Goal: Task Accomplishment & Management: Manage account settings

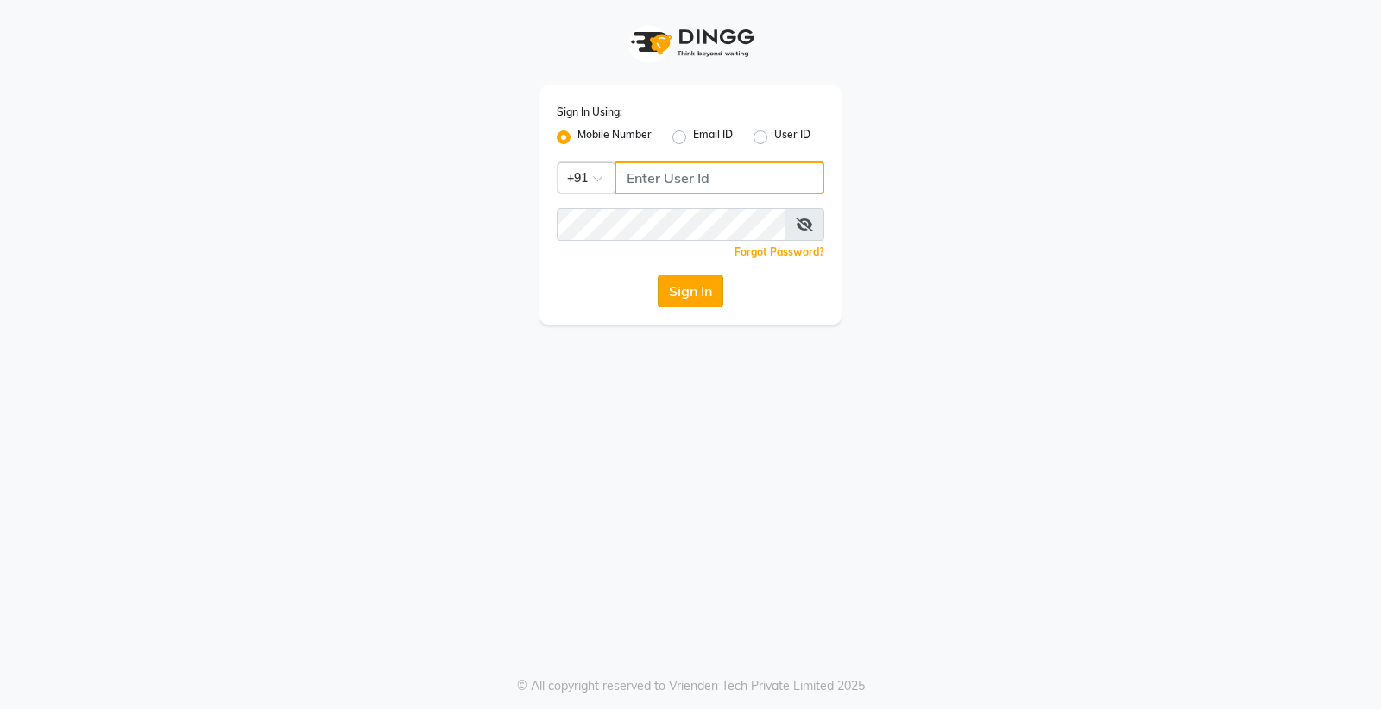
type input "8888001355"
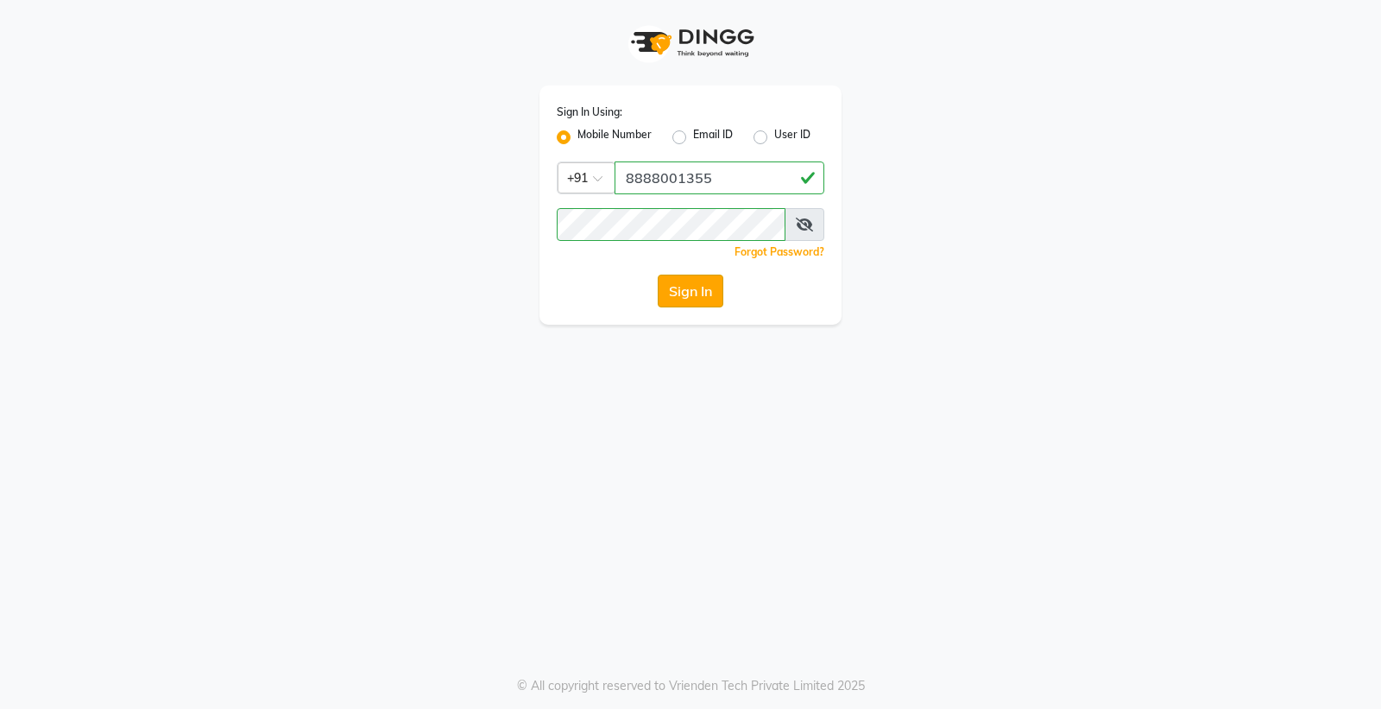
click at [694, 293] on button "Sign In" at bounding box center [691, 290] width 66 height 33
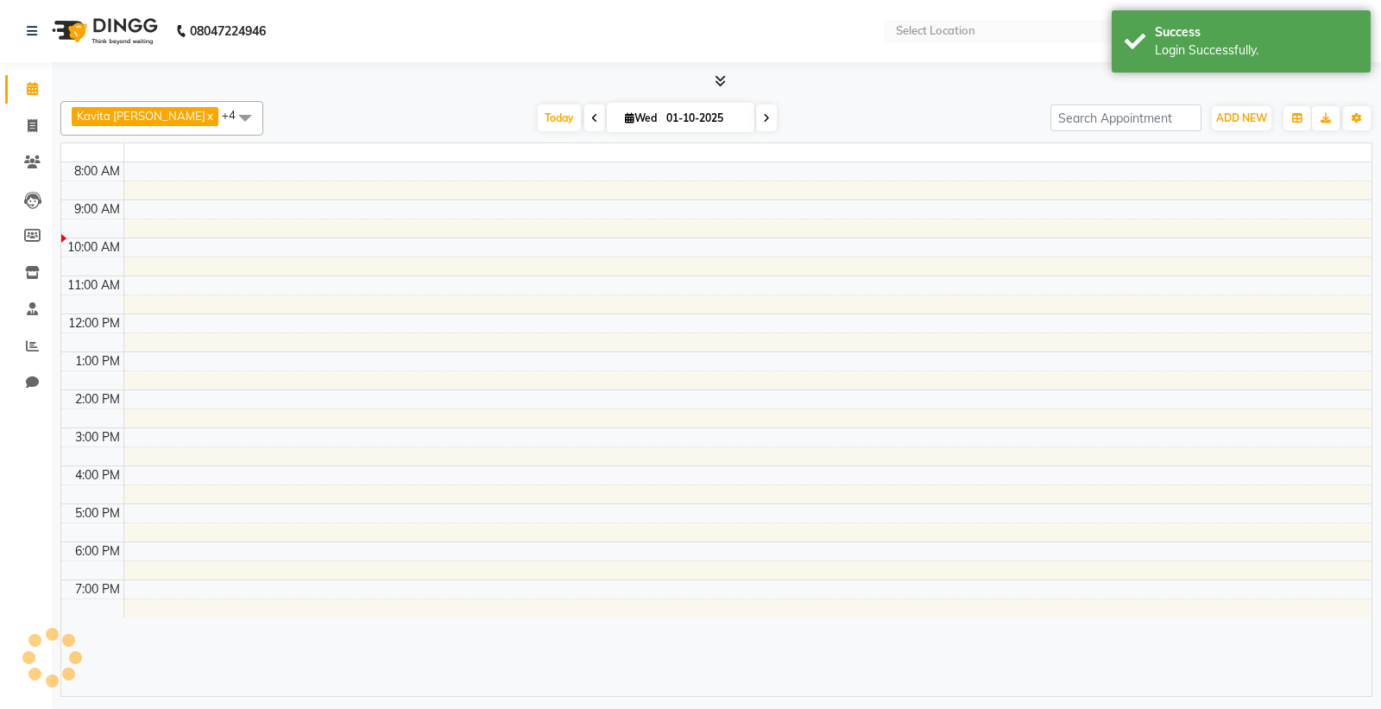
select select "en"
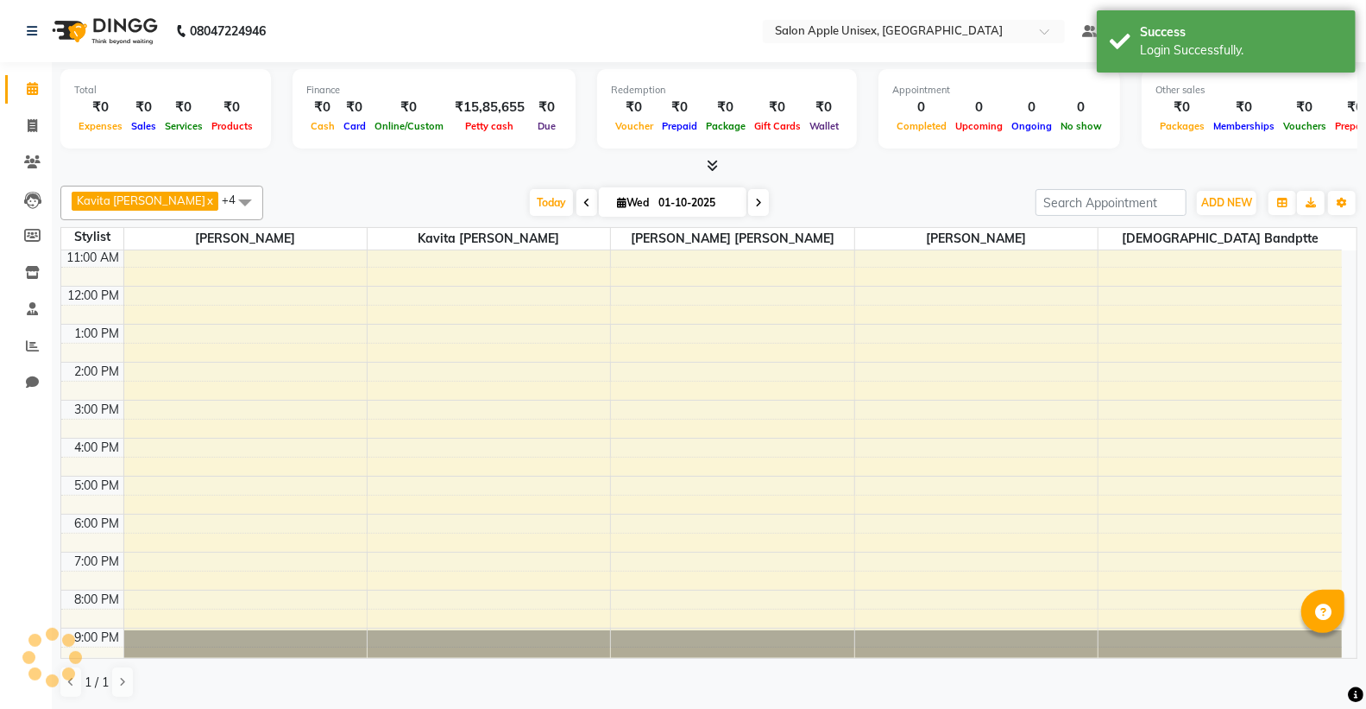
scroll to position [87, 0]
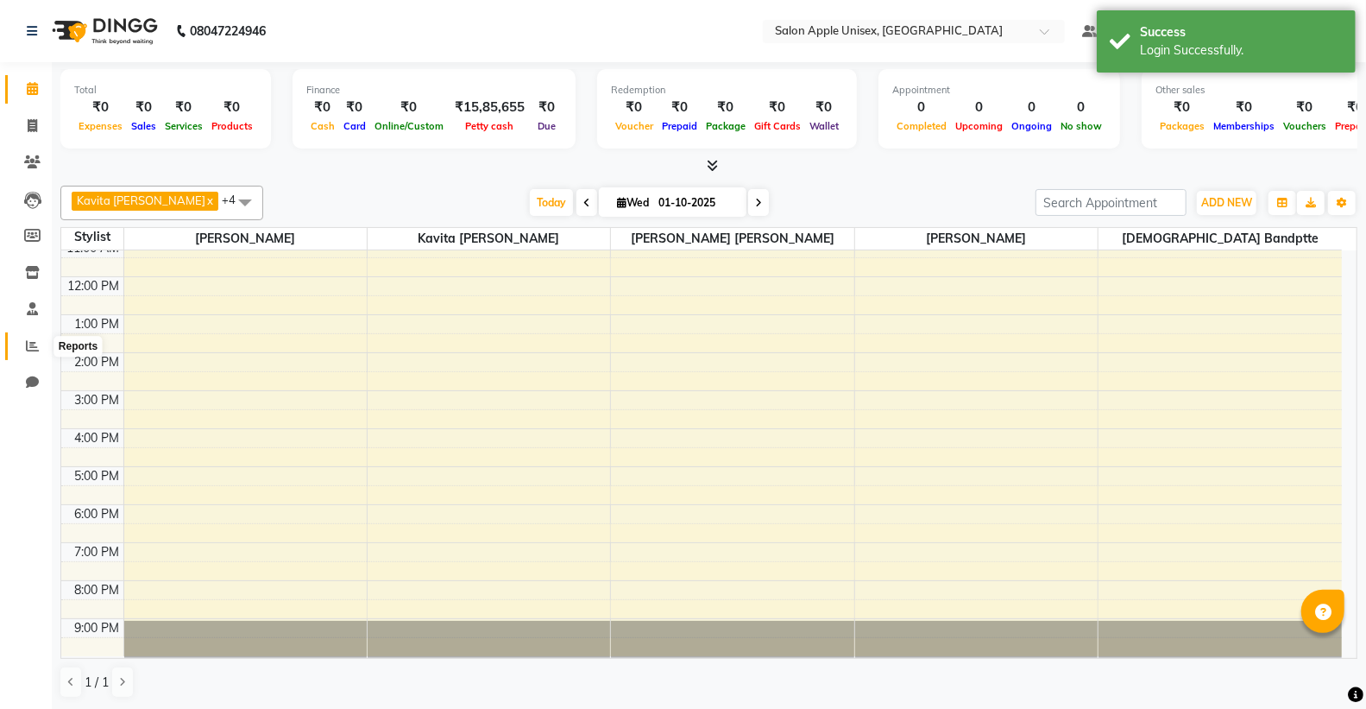
click at [32, 347] on icon at bounding box center [32, 345] width 13 height 13
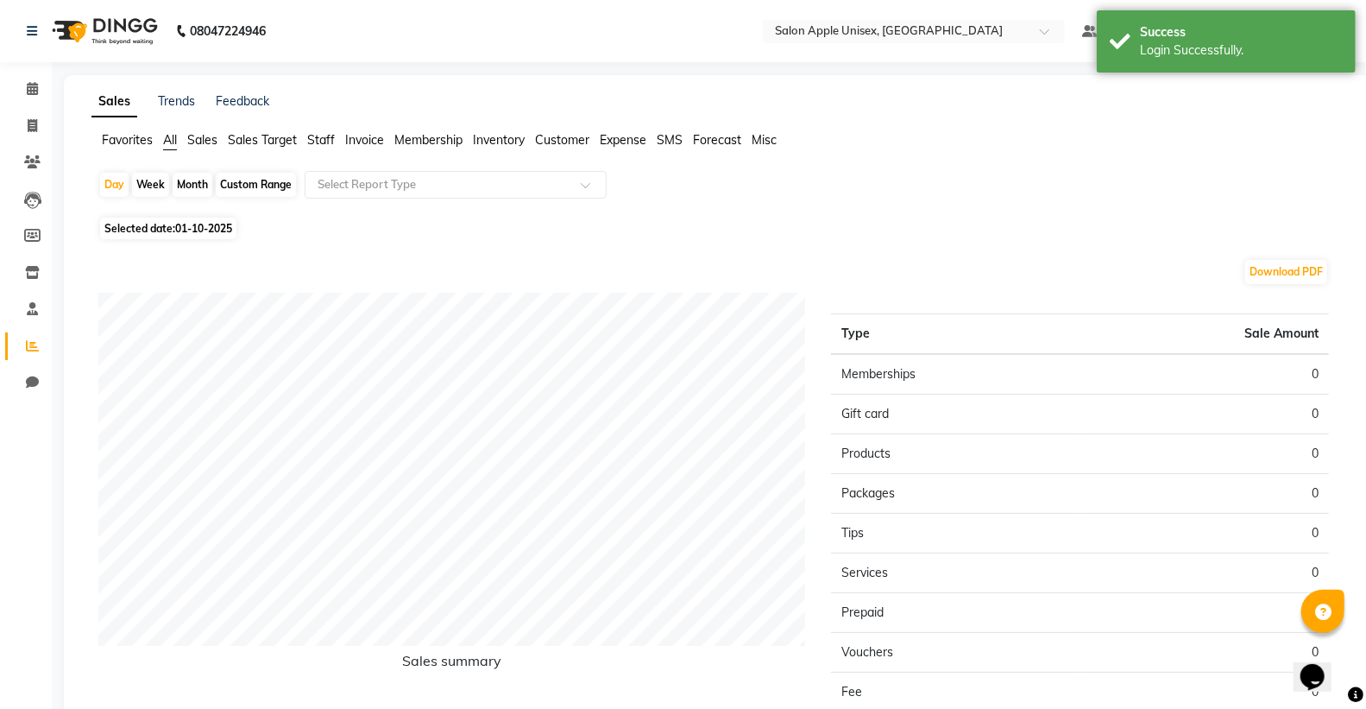
click at [192, 182] on div "Month" at bounding box center [193, 185] width 40 height 24
select select "10"
select select "2025"
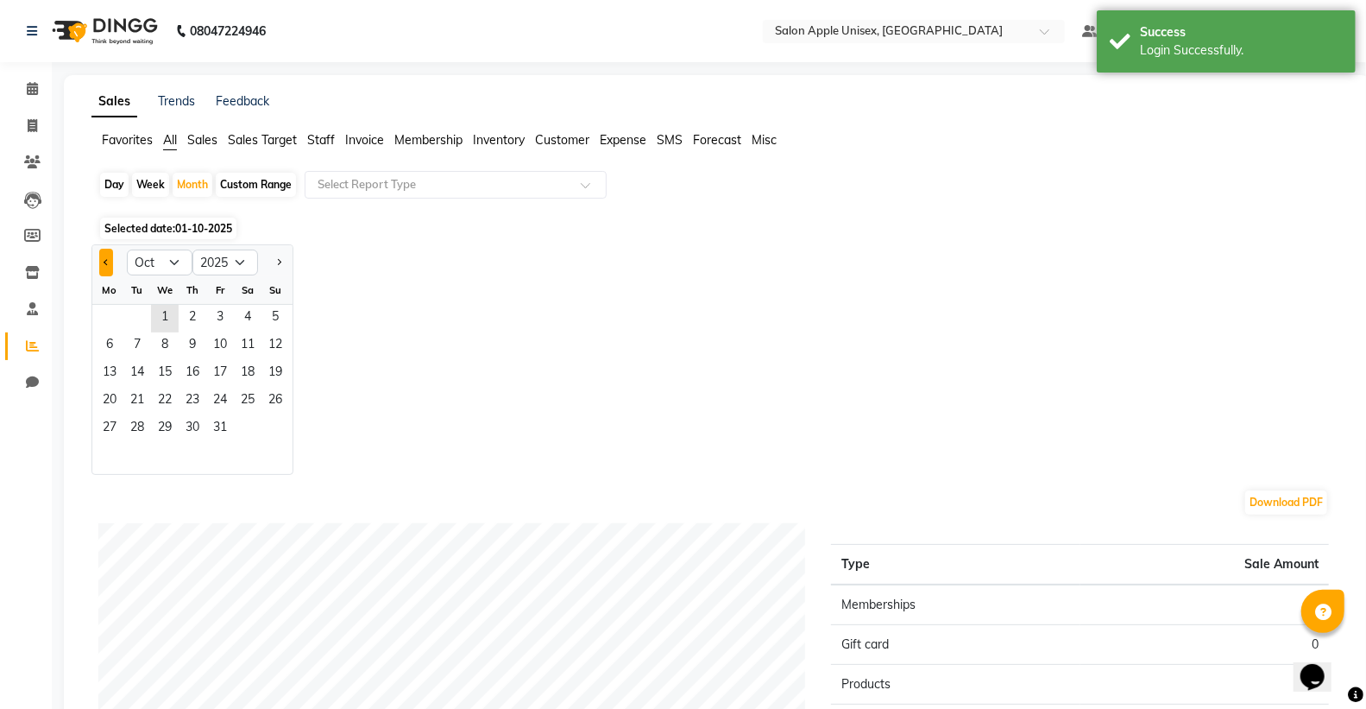
click at [105, 261] on span "Previous month" at bounding box center [107, 261] width 6 height 6
select select "9"
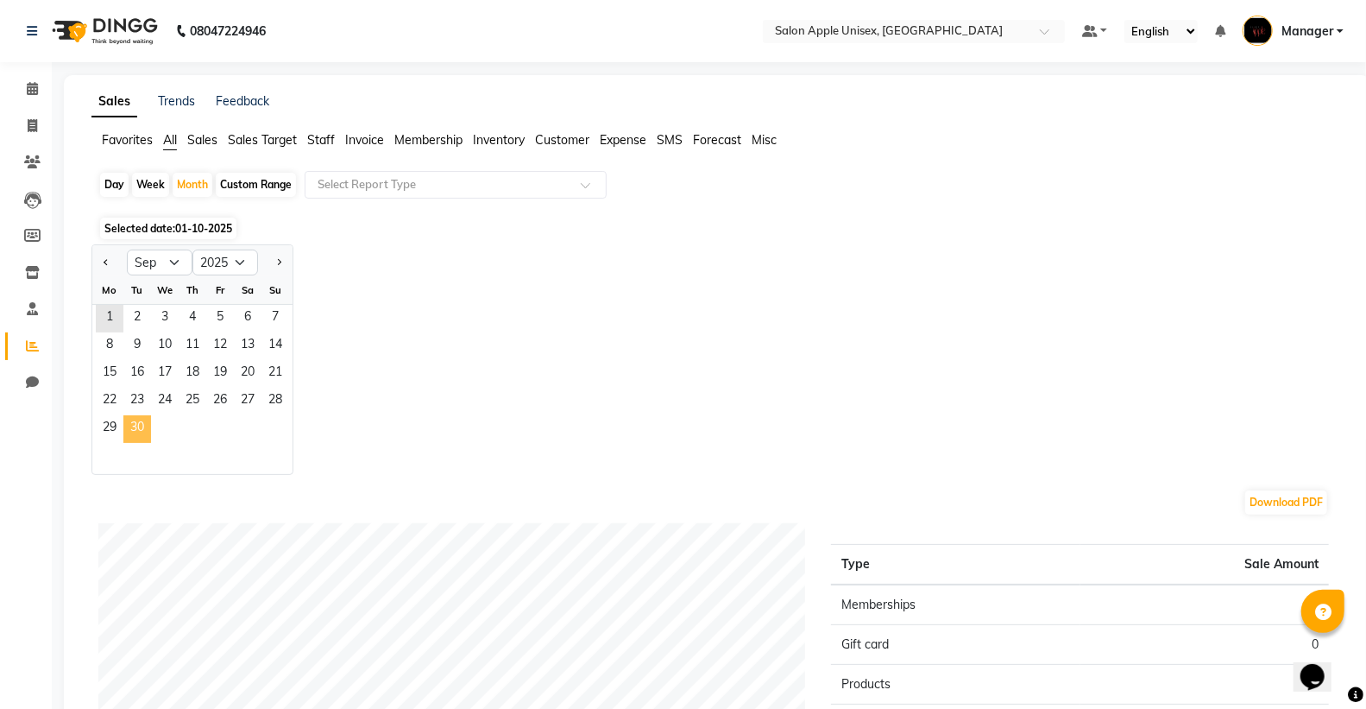
click at [141, 421] on span "30" at bounding box center [137, 429] width 28 height 28
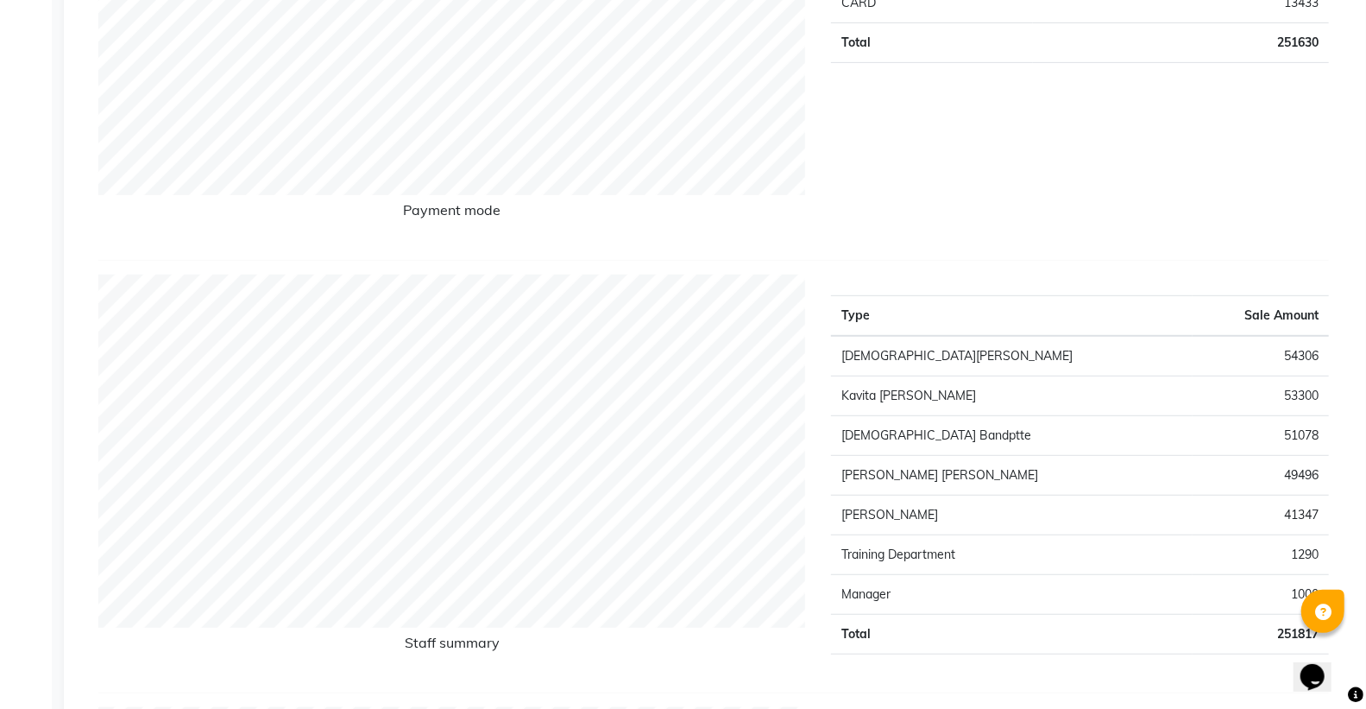
scroll to position [479, 0]
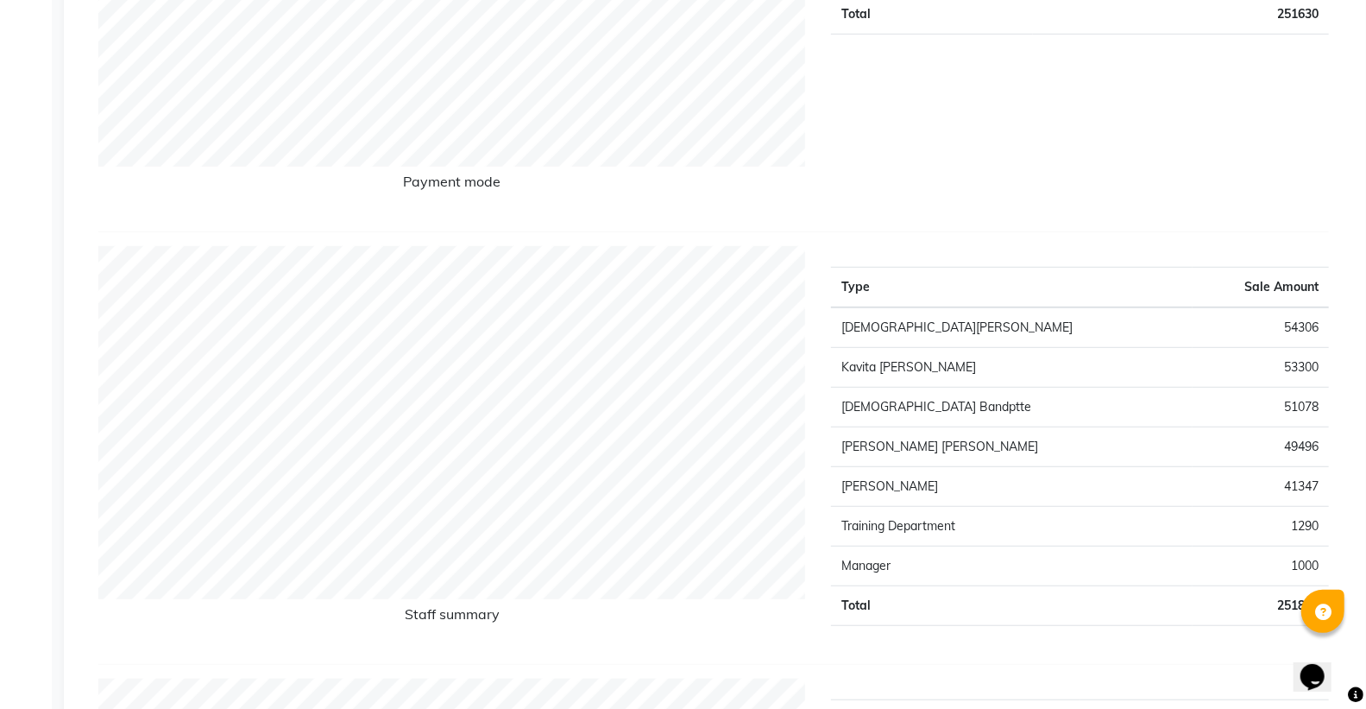
click at [885, 408] on td "[DEMOGRAPHIC_DATA] Bandptte" at bounding box center [1012, 408] width 362 height 40
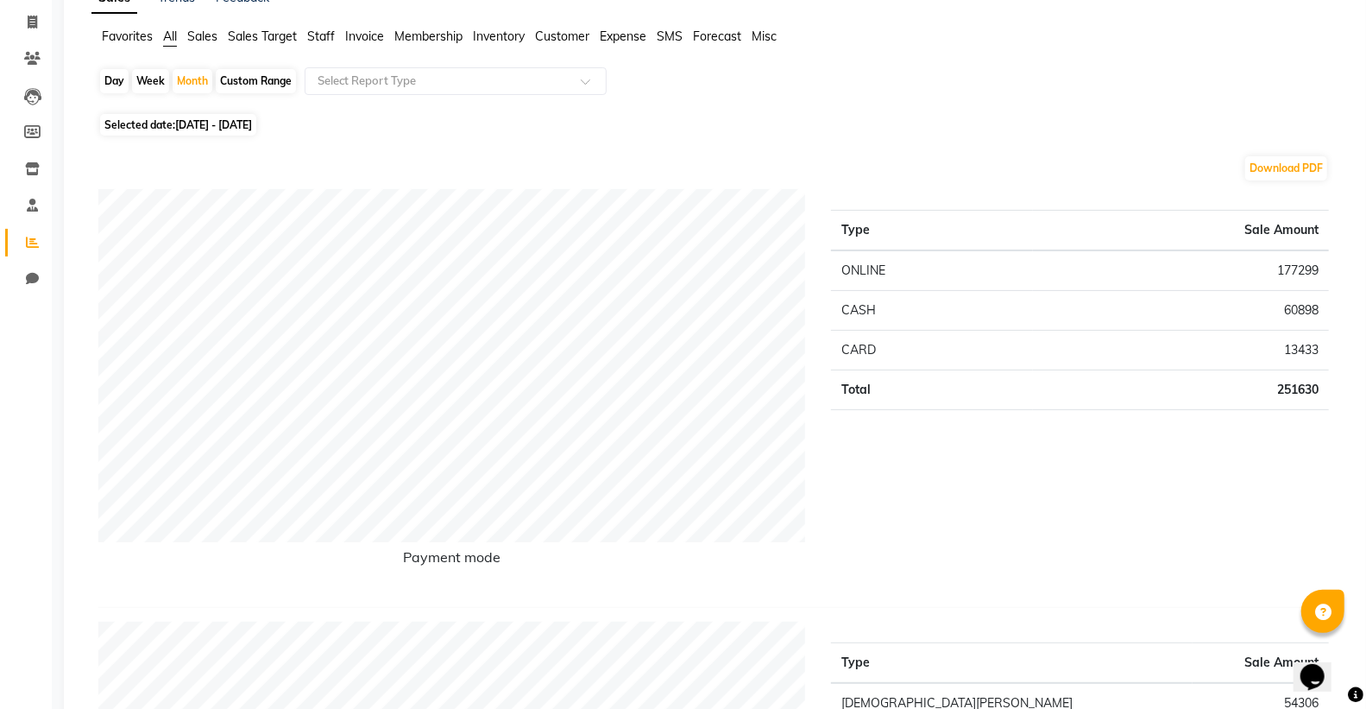
scroll to position [0, 0]
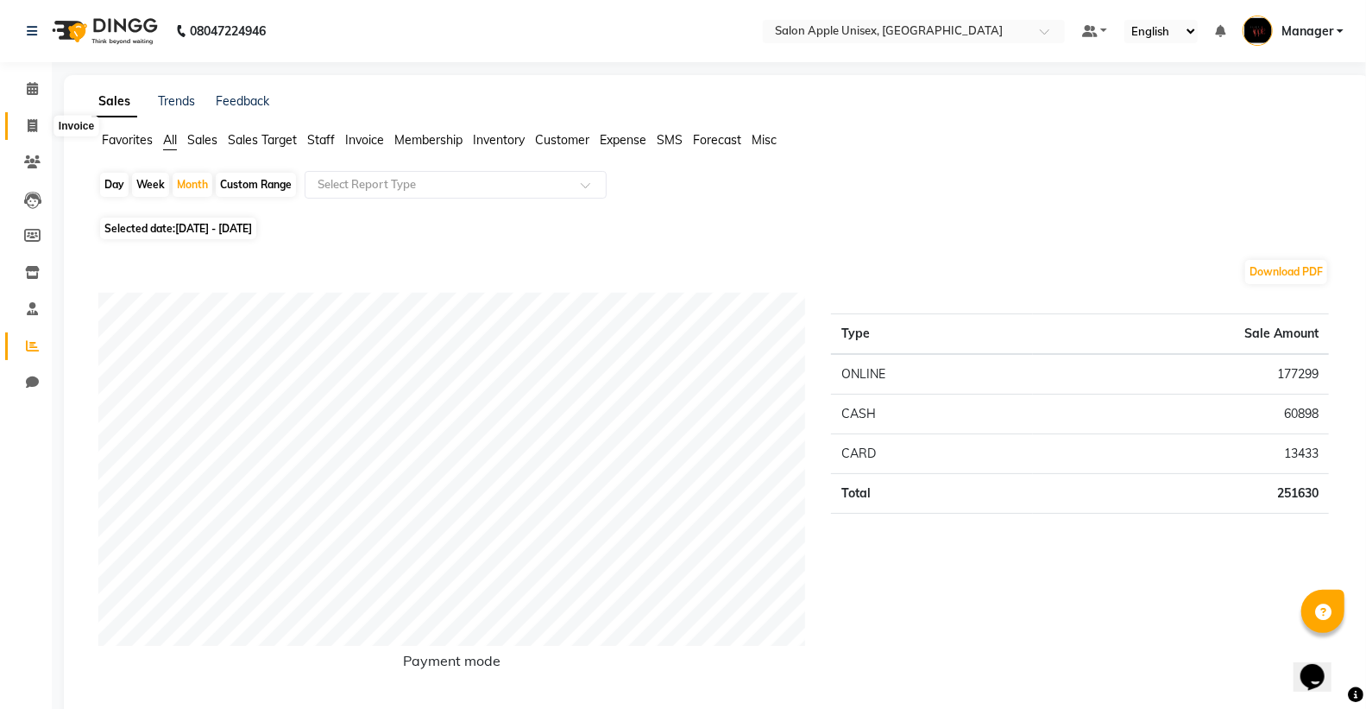
click at [31, 117] on span at bounding box center [32, 127] width 30 height 20
select select "138"
select select "service"
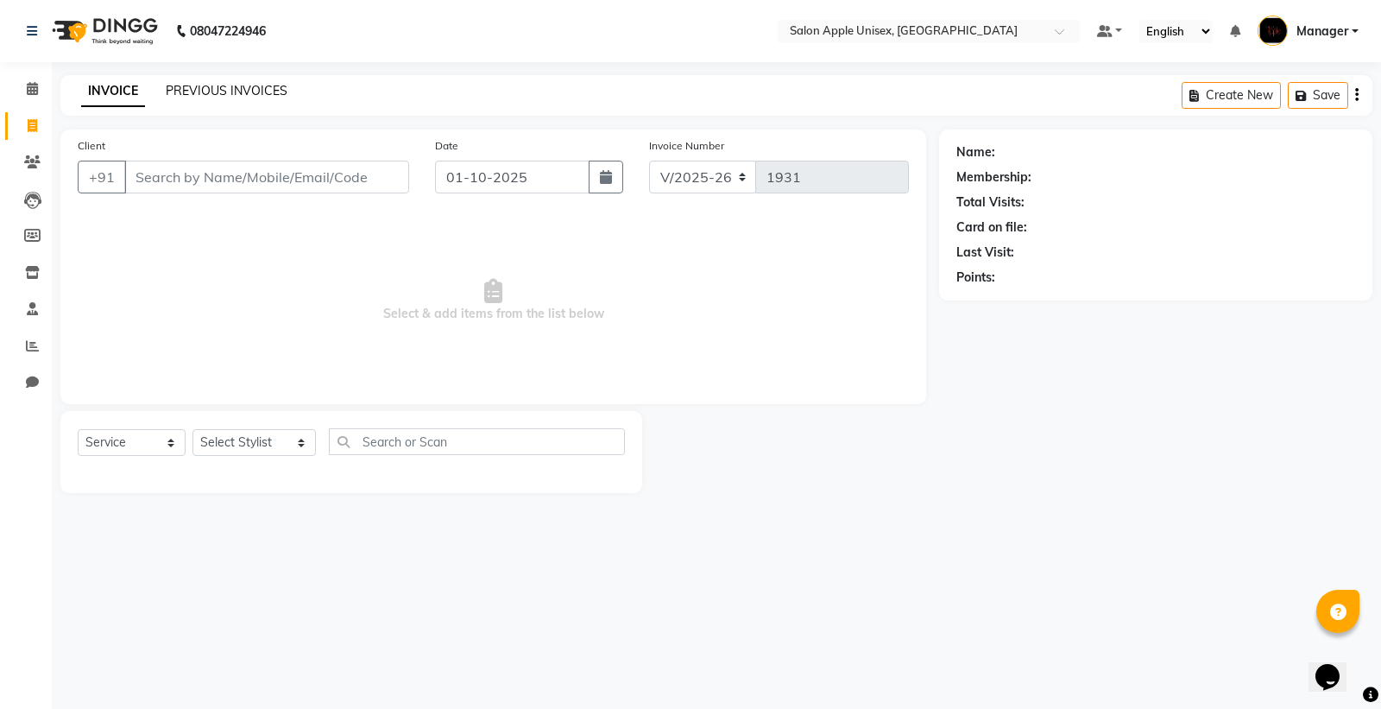
click at [205, 92] on link "PREVIOUS INVOICES" at bounding box center [227, 91] width 122 height 16
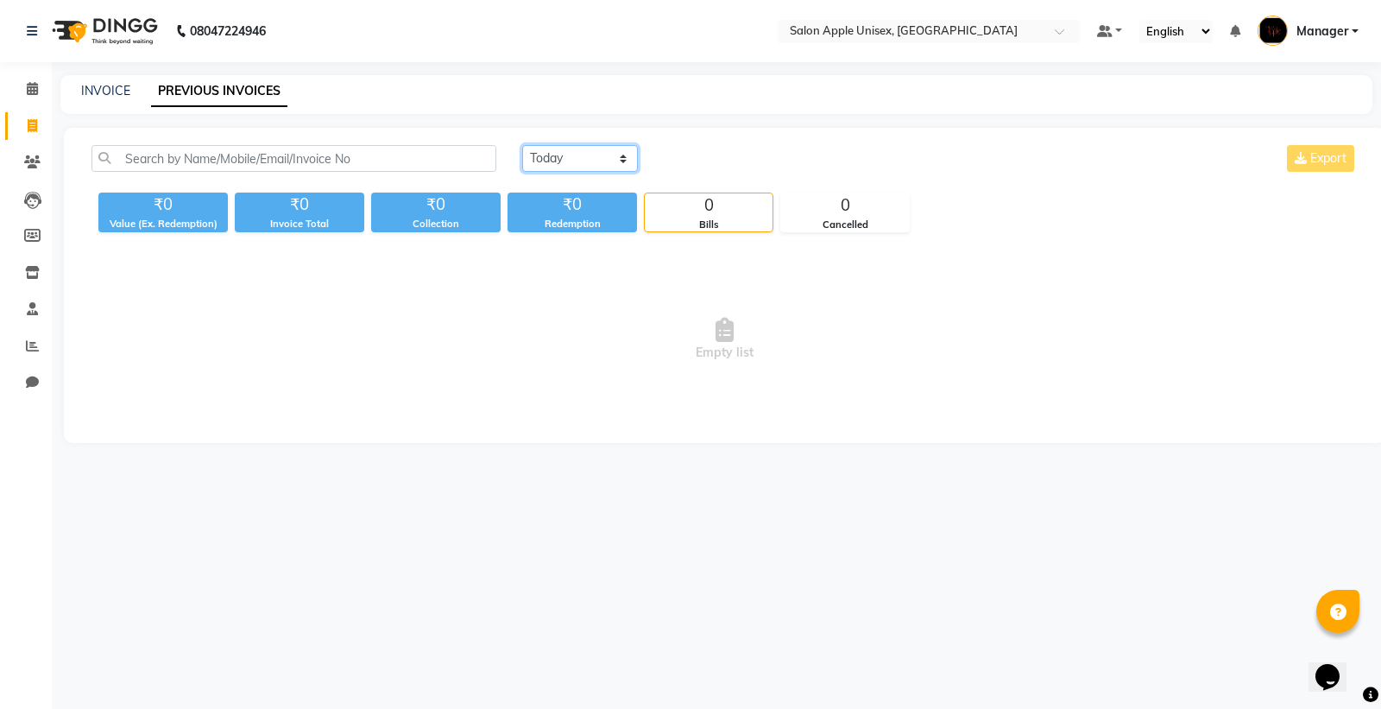
click at [537, 152] on select "[DATE] [DATE] Custom Range" at bounding box center [580, 158] width 116 height 27
select select "[DATE]"
click at [522, 145] on select "[DATE] [DATE] Custom Range" at bounding box center [580, 158] width 116 height 27
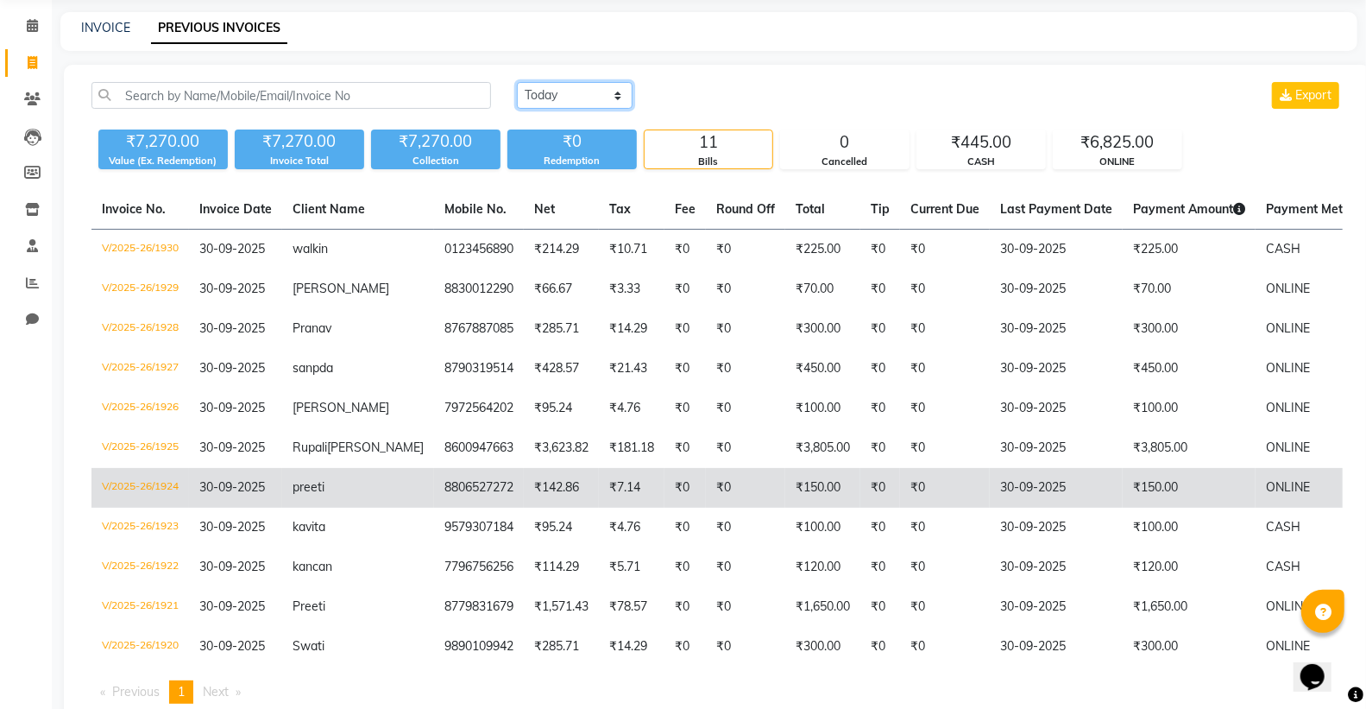
scroll to position [143, 0]
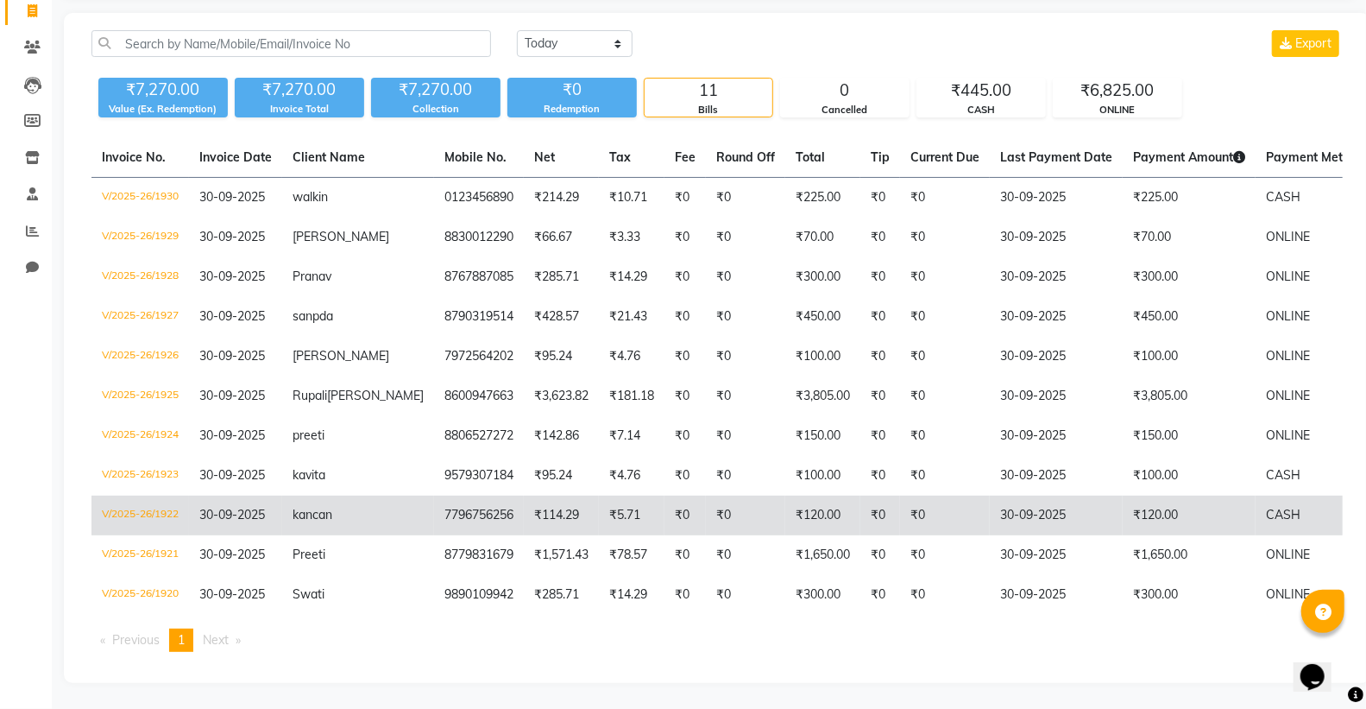
click at [1123, 512] on td "₹120.00" at bounding box center [1189, 515] width 133 height 40
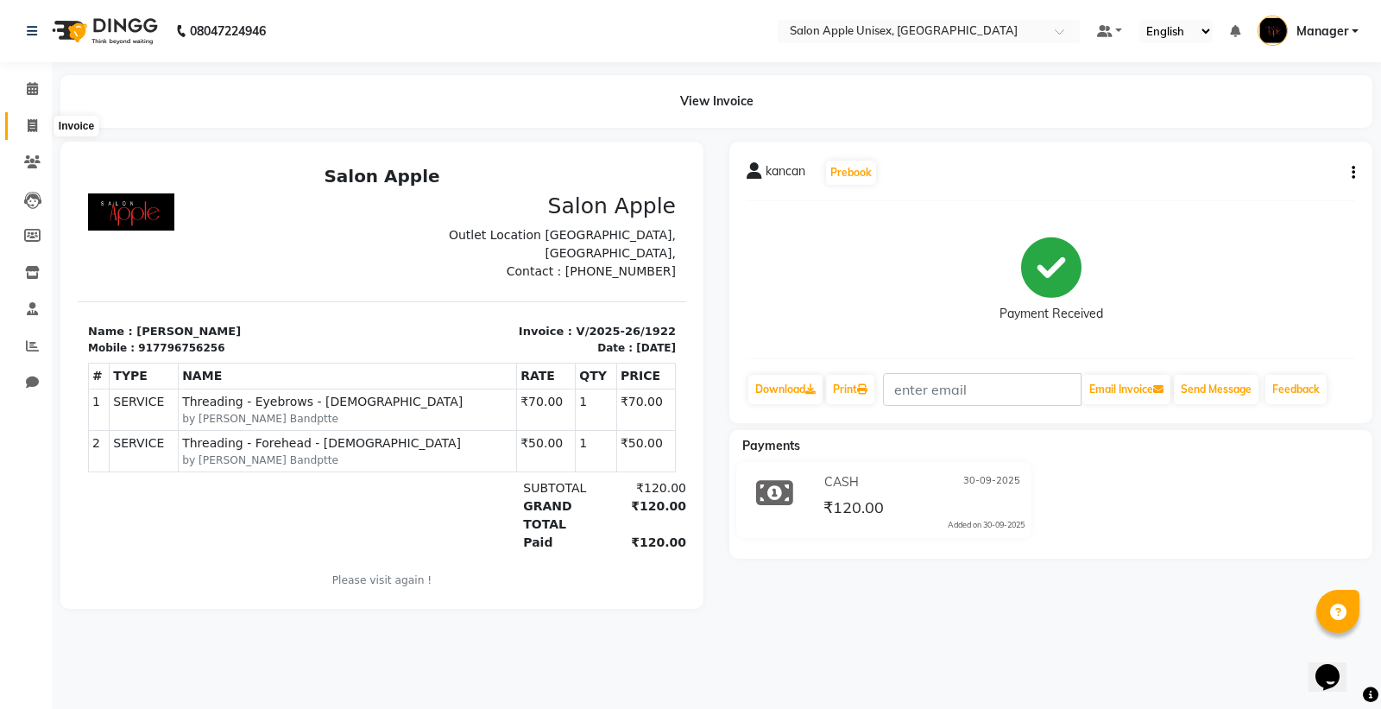
click at [30, 123] on icon at bounding box center [32, 125] width 9 height 13
select select "138"
select select "service"
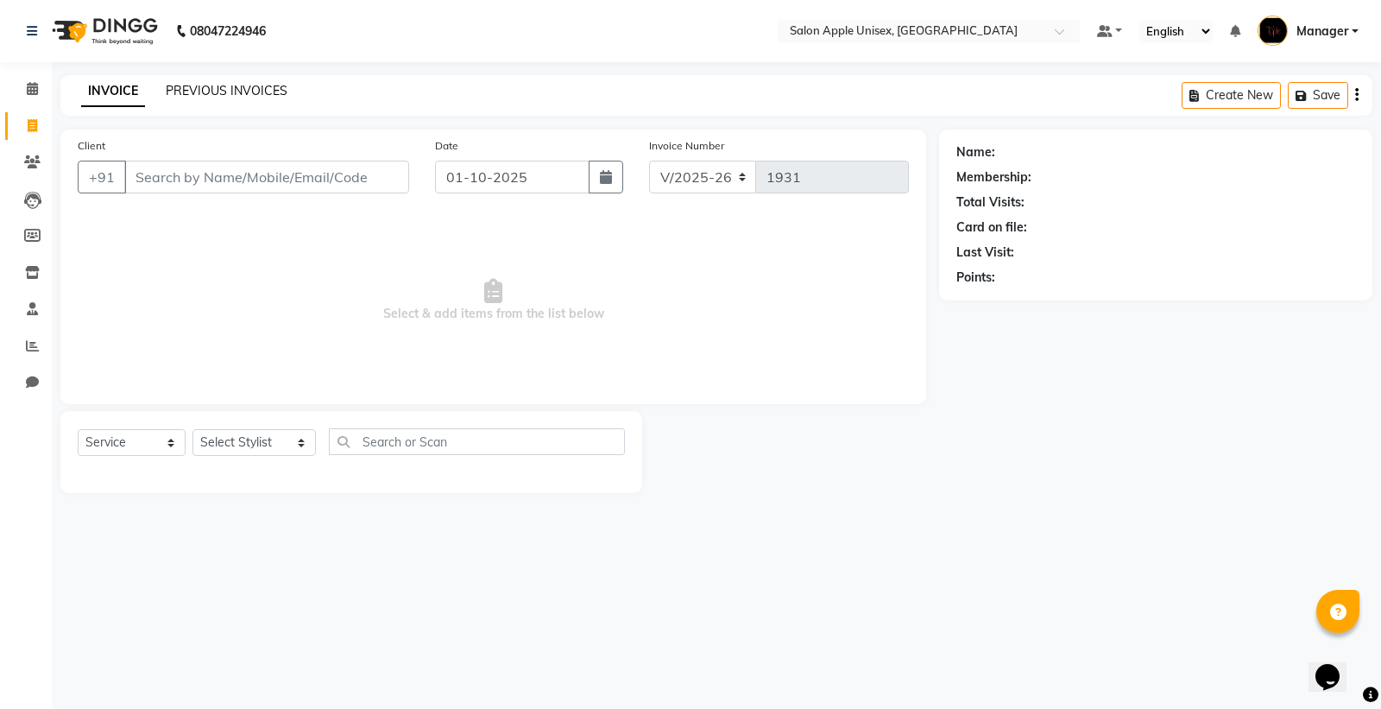
click at [211, 89] on link "PREVIOUS INVOICES" at bounding box center [227, 91] width 122 height 16
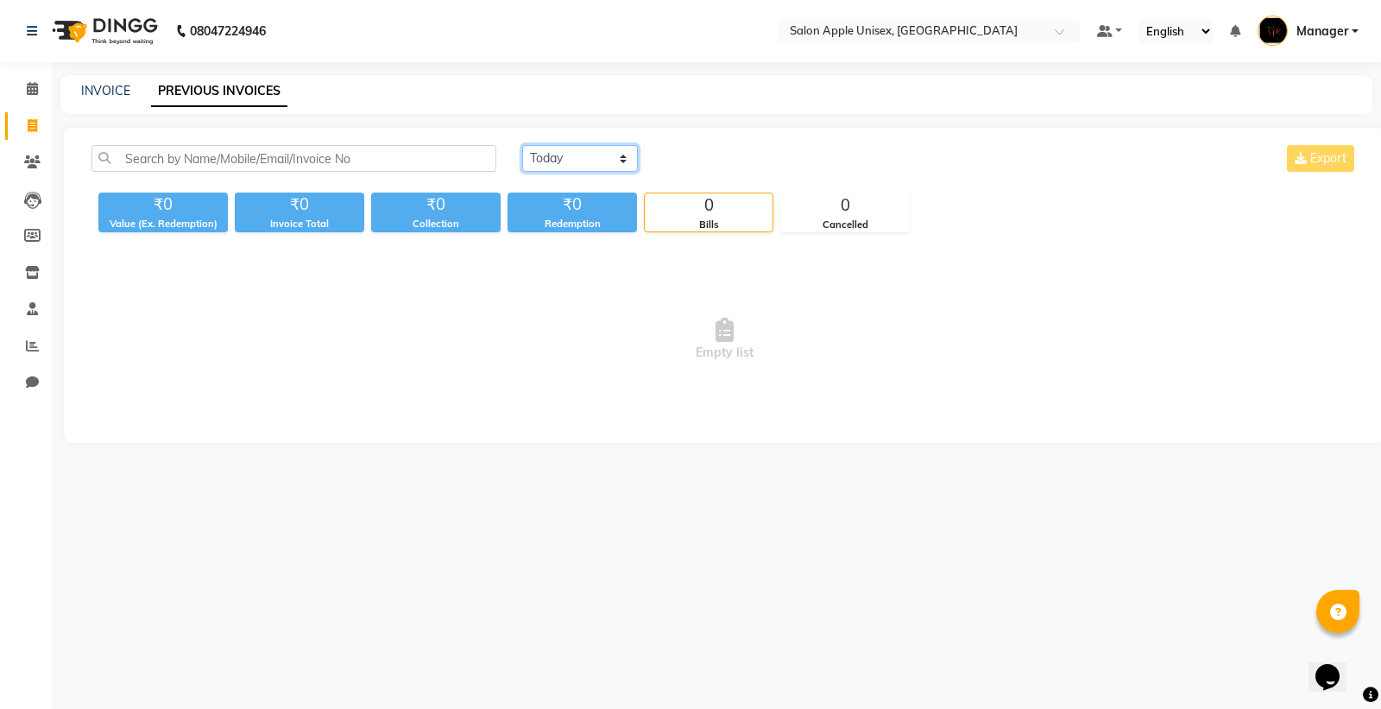
click at [559, 161] on select "[DATE] [DATE] Custom Range" at bounding box center [580, 158] width 116 height 27
select select "[DATE]"
click at [522, 145] on select "[DATE] [DATE] Custom Range" at bounding box center [580, 158] width 116 height 27
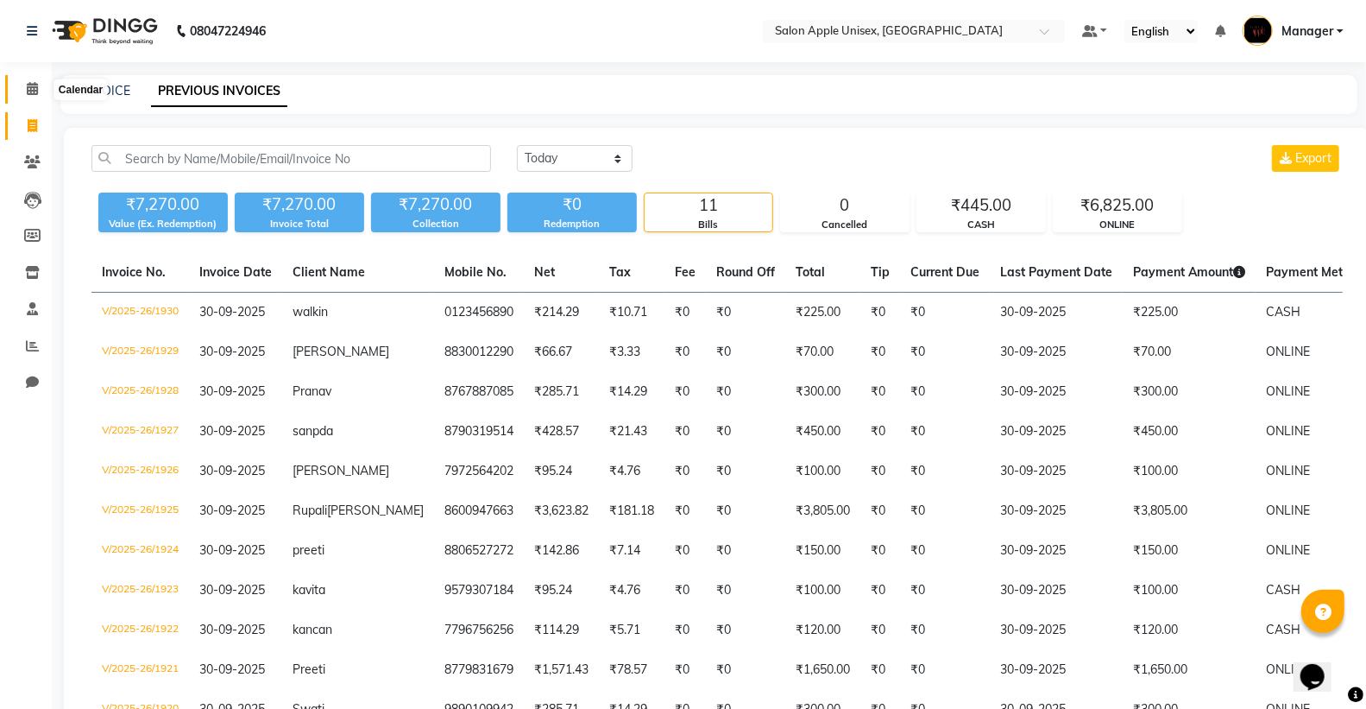
click at [37, 93] on span at bounding box center [32, 89] width 30 height 20
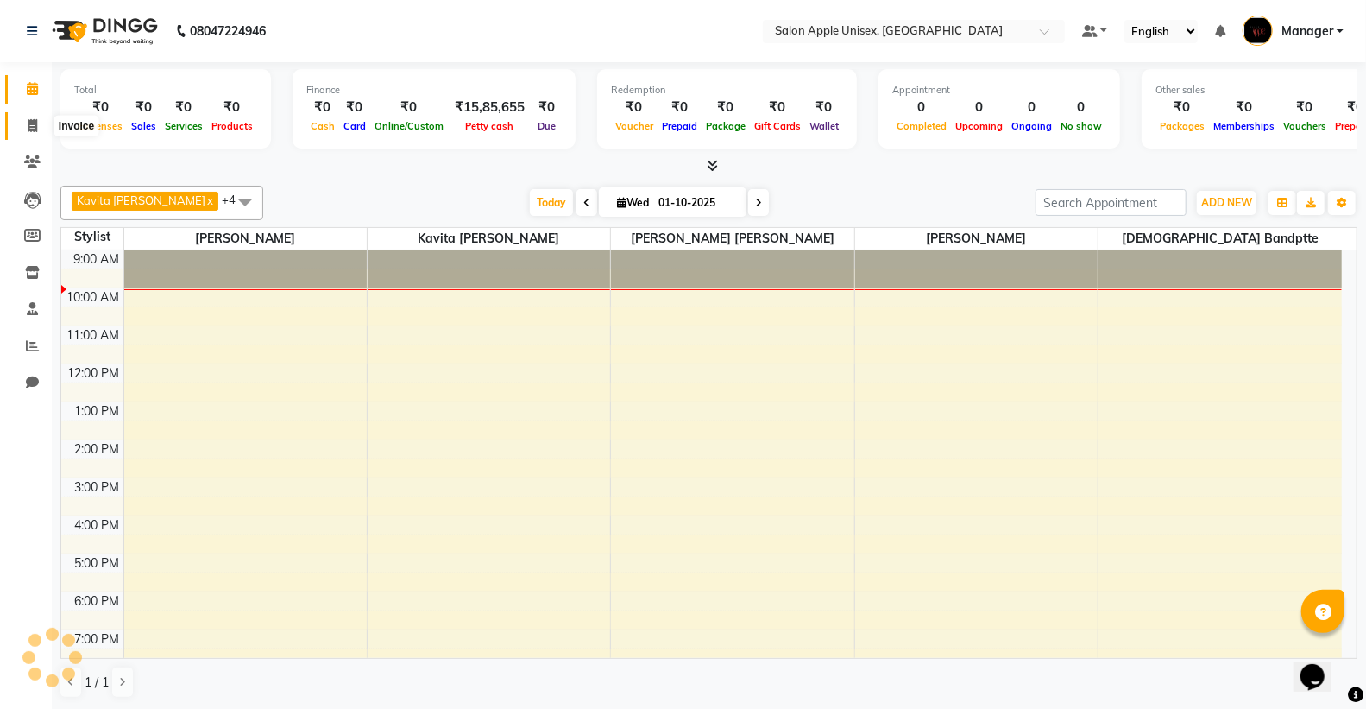
click at [24, 117] on span at bounding box center [32, 127] width 30 height 20
select select "138"
select select "service"
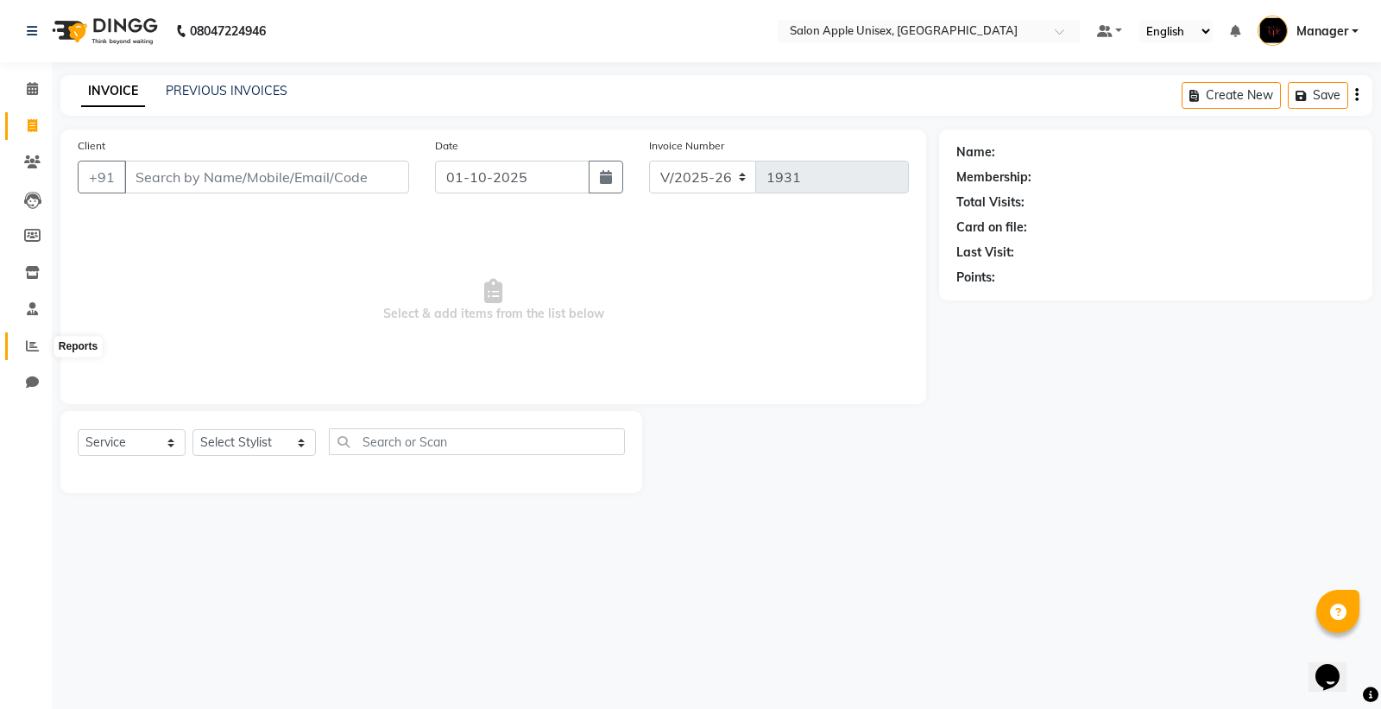
click at [31, 346] on icon at bounding box center [32, 345] width 13 height 13
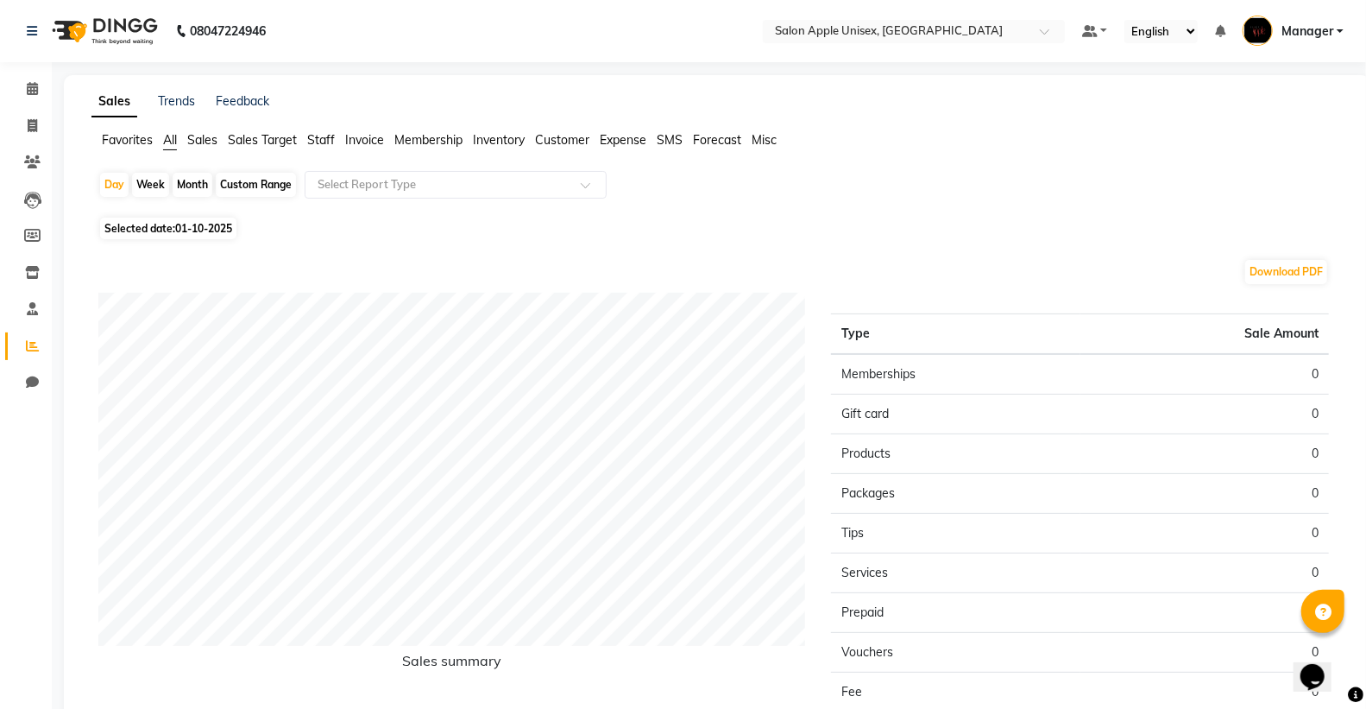
click at [185, 182] on div "Month" at bounding box center [193, 185] width 40 height 24
select select "10"
select select "2025"
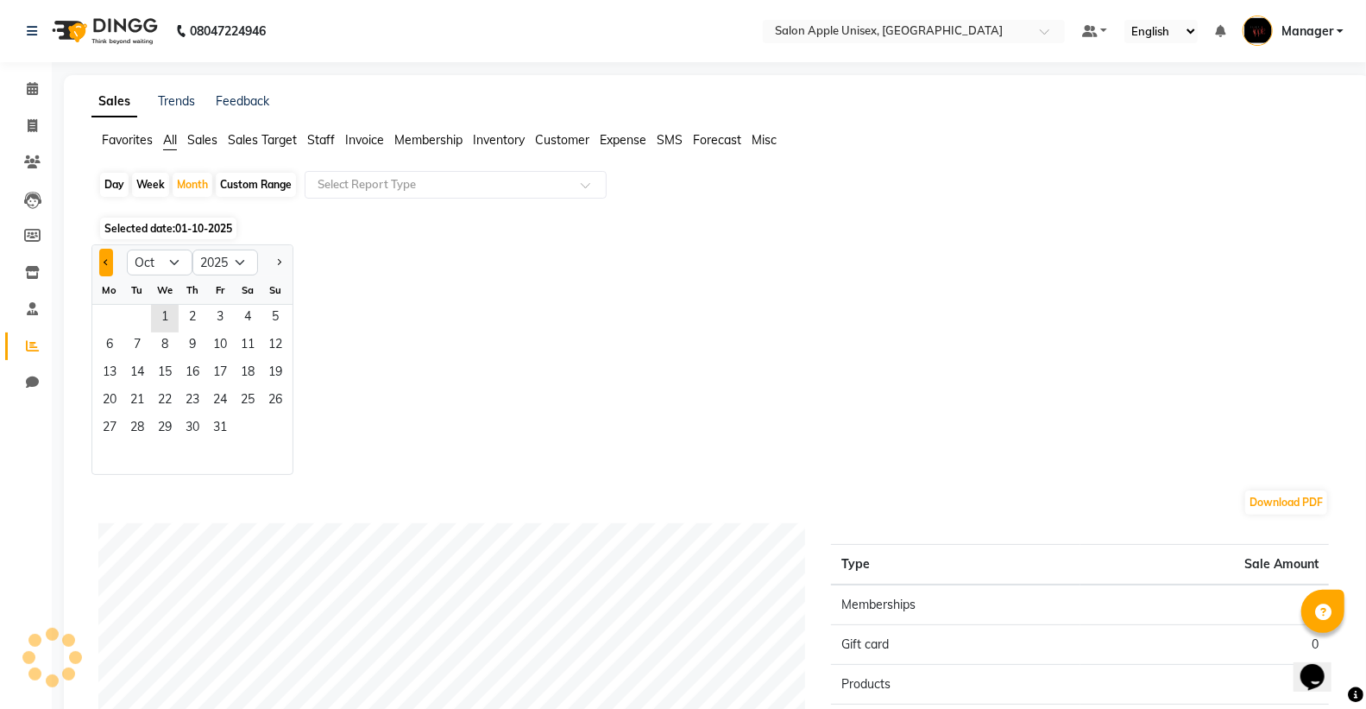
click at [107, 252] on button "Previous month" at bounding box center [106, 263] width 14 height 28
select select "9"
click at [110, 182] on div "Day" at bounding box center [114, 185] width 28 height 24
select select "10"
select select "2025"
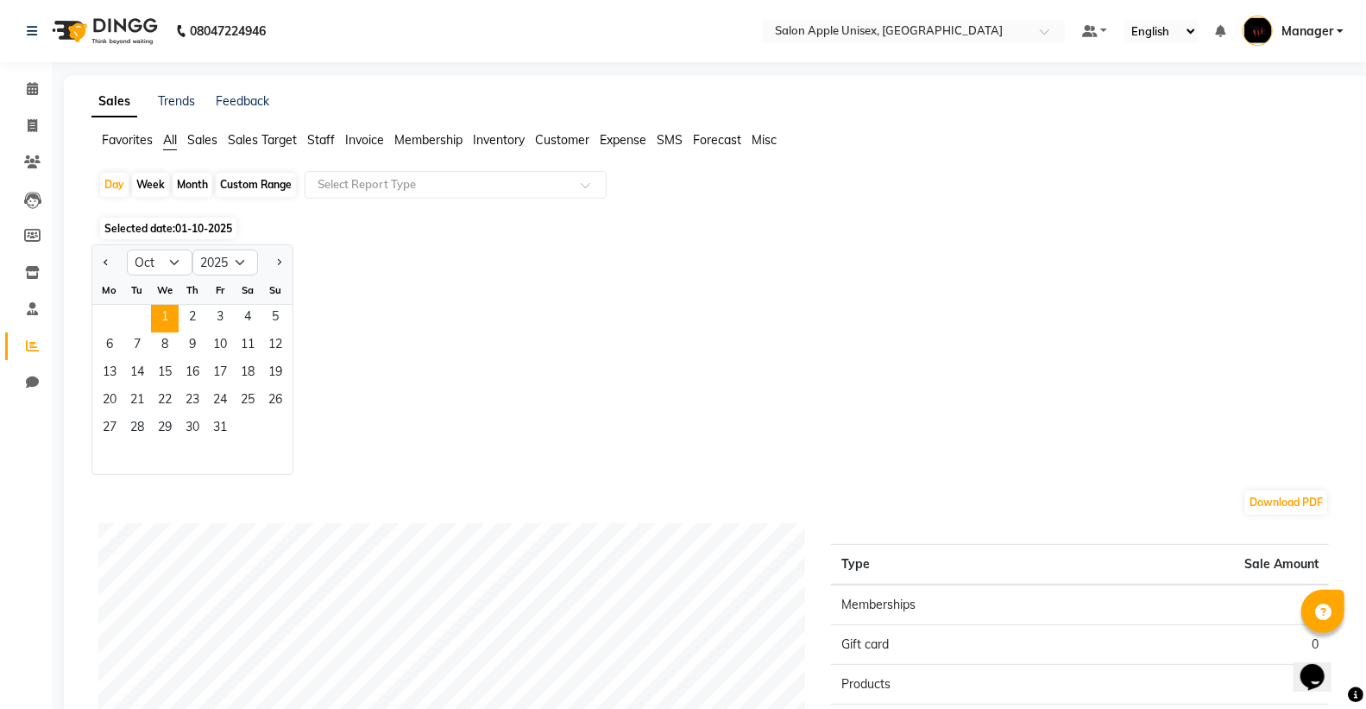
click at [97, 253] on div at bounding box center [109, 263] width 35 height 28
click at [102, 260] on button "Previous month" at bounding box center [106, 263] width 14 height 28
select select "9"
click at [148, 436] on span "30" at bounding box center [137, 429] width 28 height 28
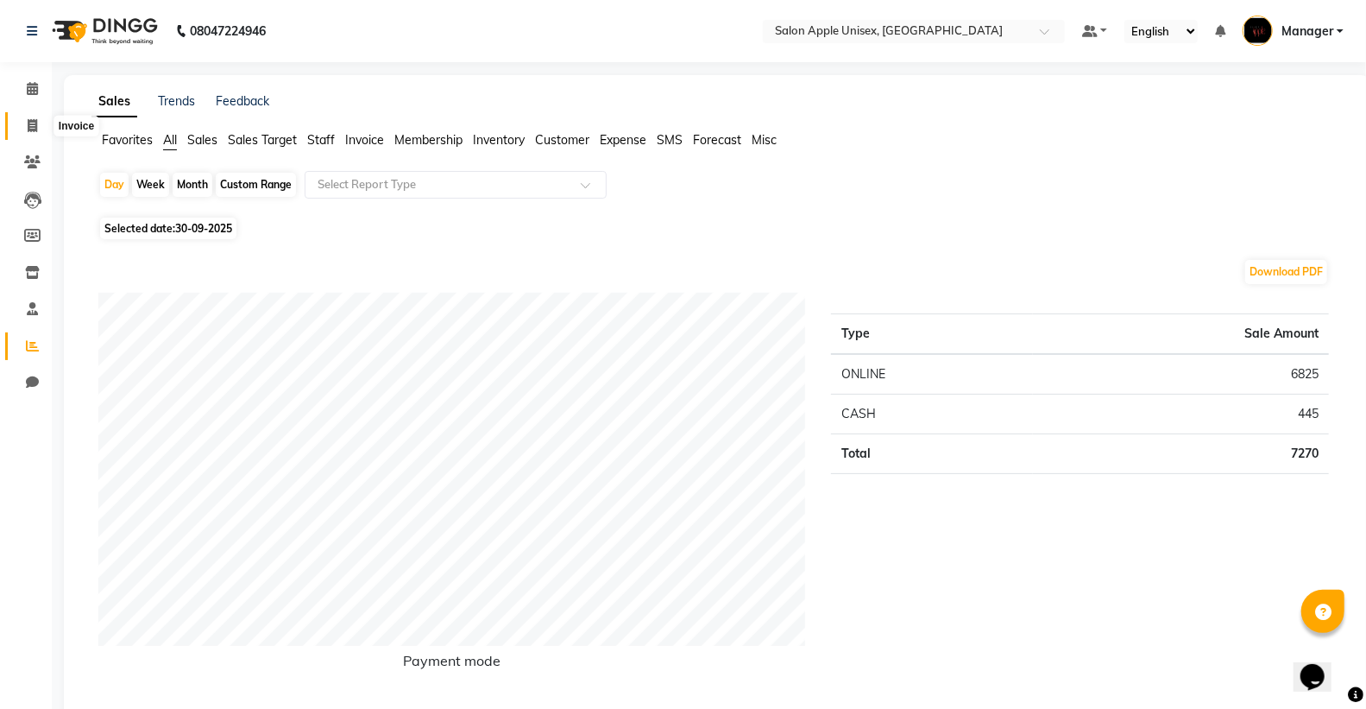
click at [29, 132] on span at bounding box center [32, 127] width 30 height 20
select select "service"
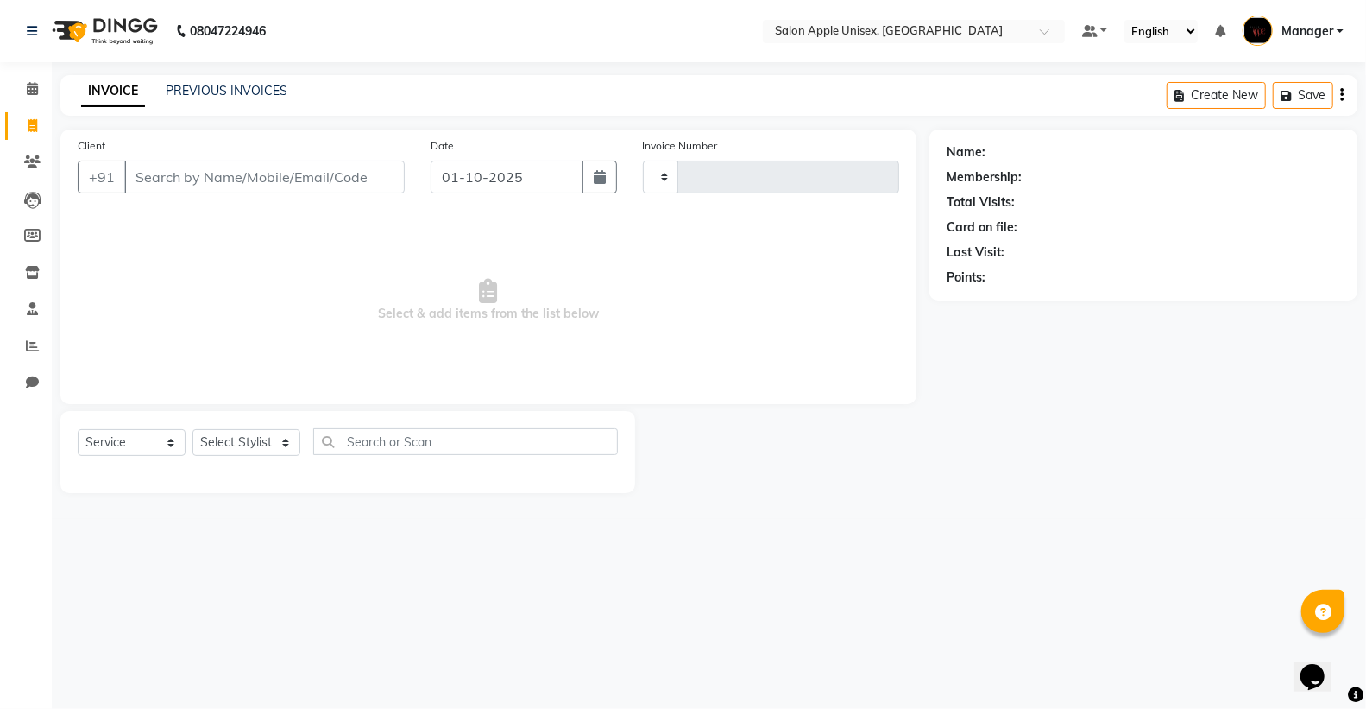
type input "1931"
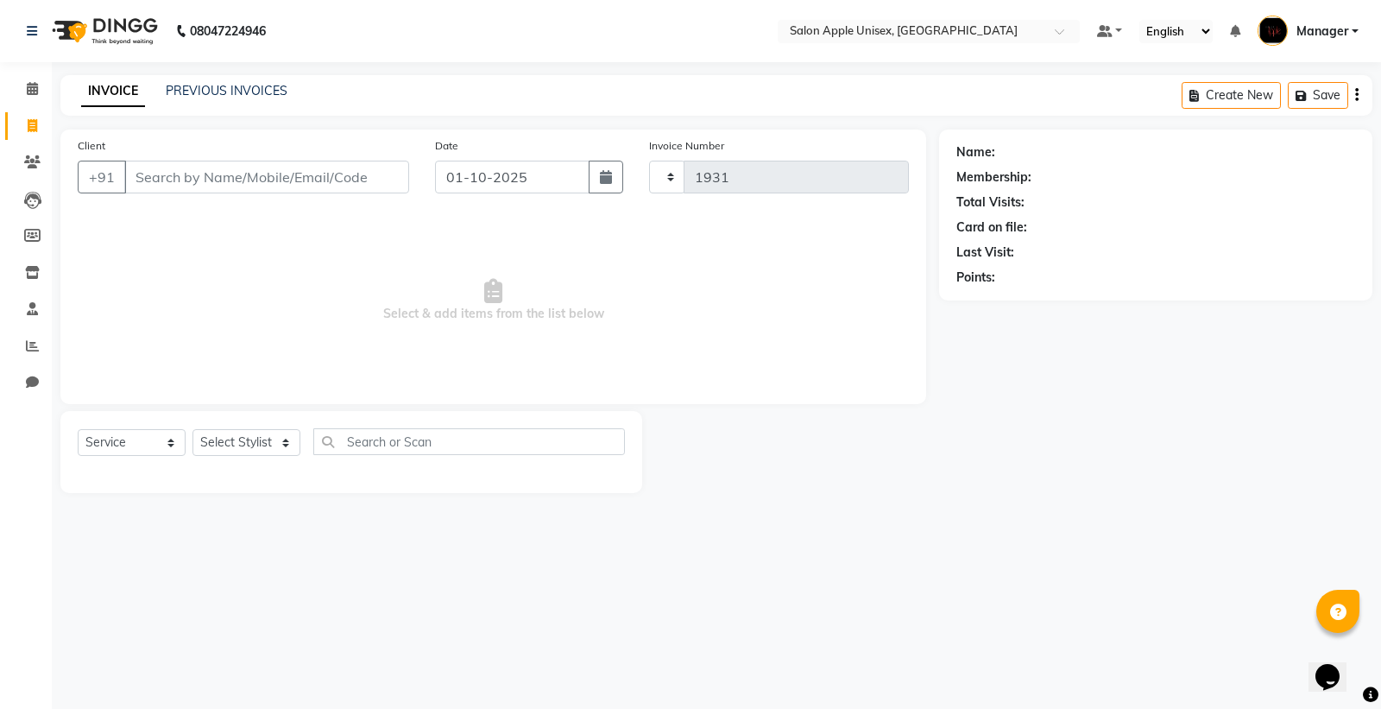
select select "138"
click at [278, 90] on link "PREVIOUS INVOICES" at bounding box center [227, 91] width 122 height 16
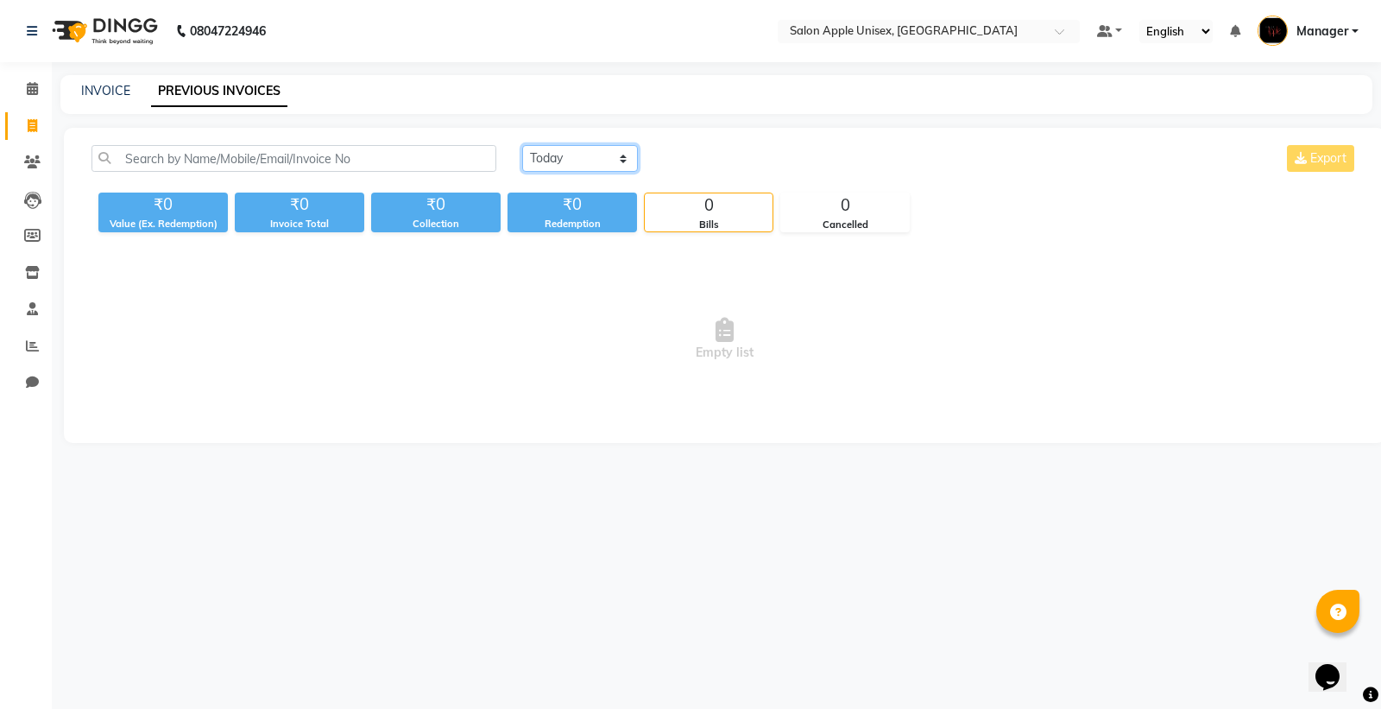
click at [590, 165] on select "[DATE] [DATE] Custom Range" at bounding box center [580, 158] width 116 height 27
select select "[DATE]"
click at [522, 145] on select "[DATE] [DATE] Custom Range" at bounding box center [580, 158] width 116 height 27
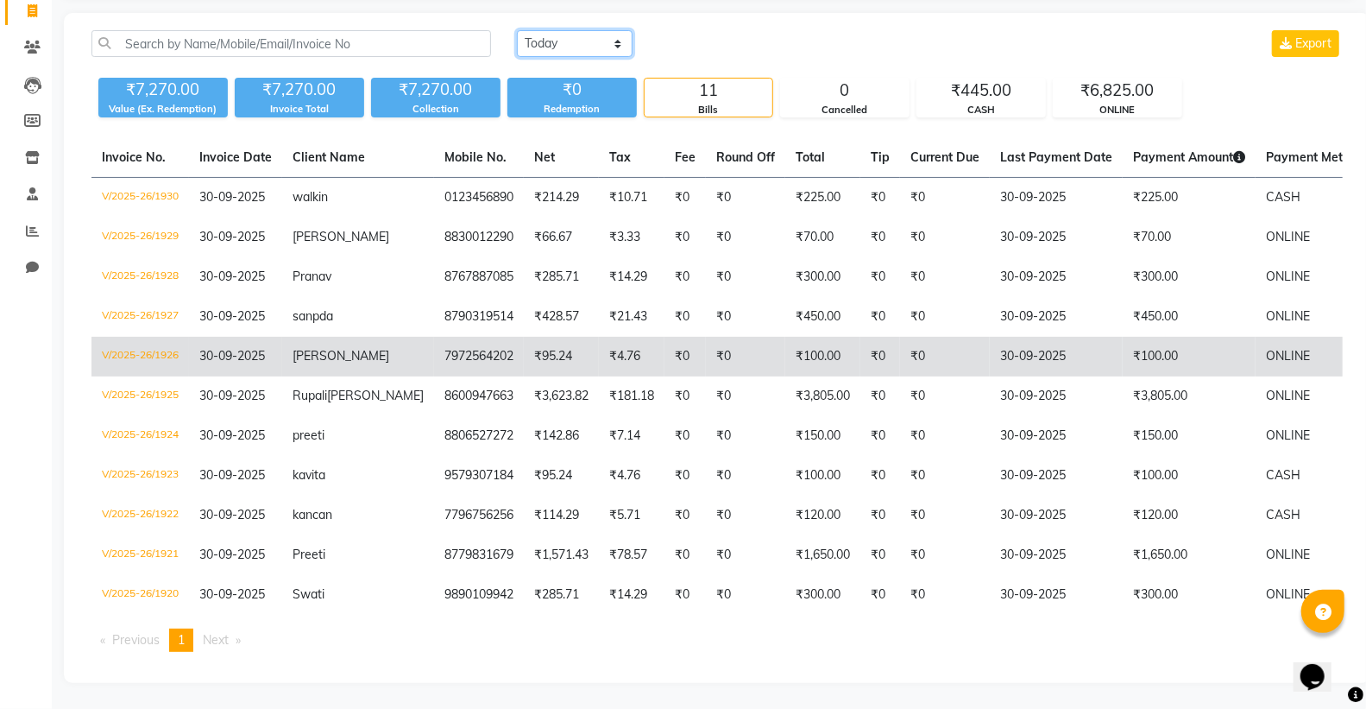
scroll to position [143, 0]
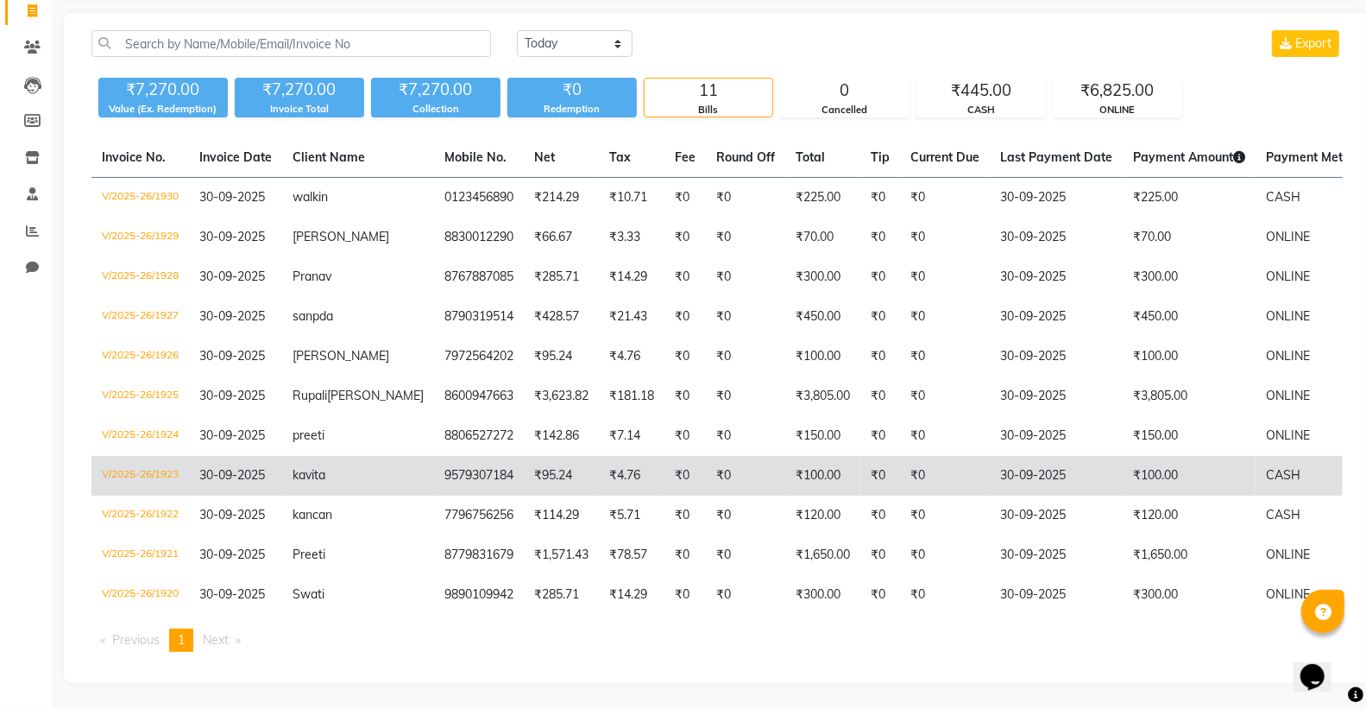
click at [903, 471] on td "₹0" at bounding box center [945, 476] width 90 height 40
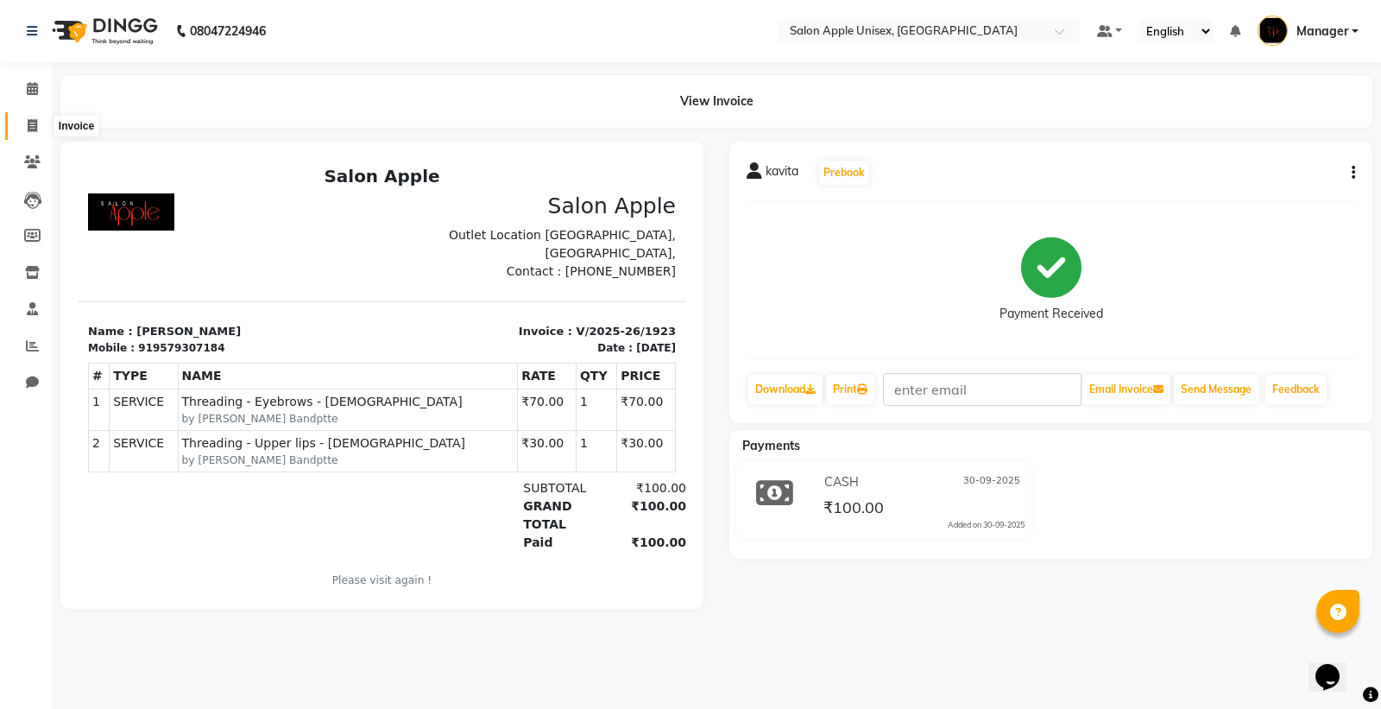
click at [22, 124] on span at bounding box center [32, 127] width 30 height 20
select select "138"
select select "service"
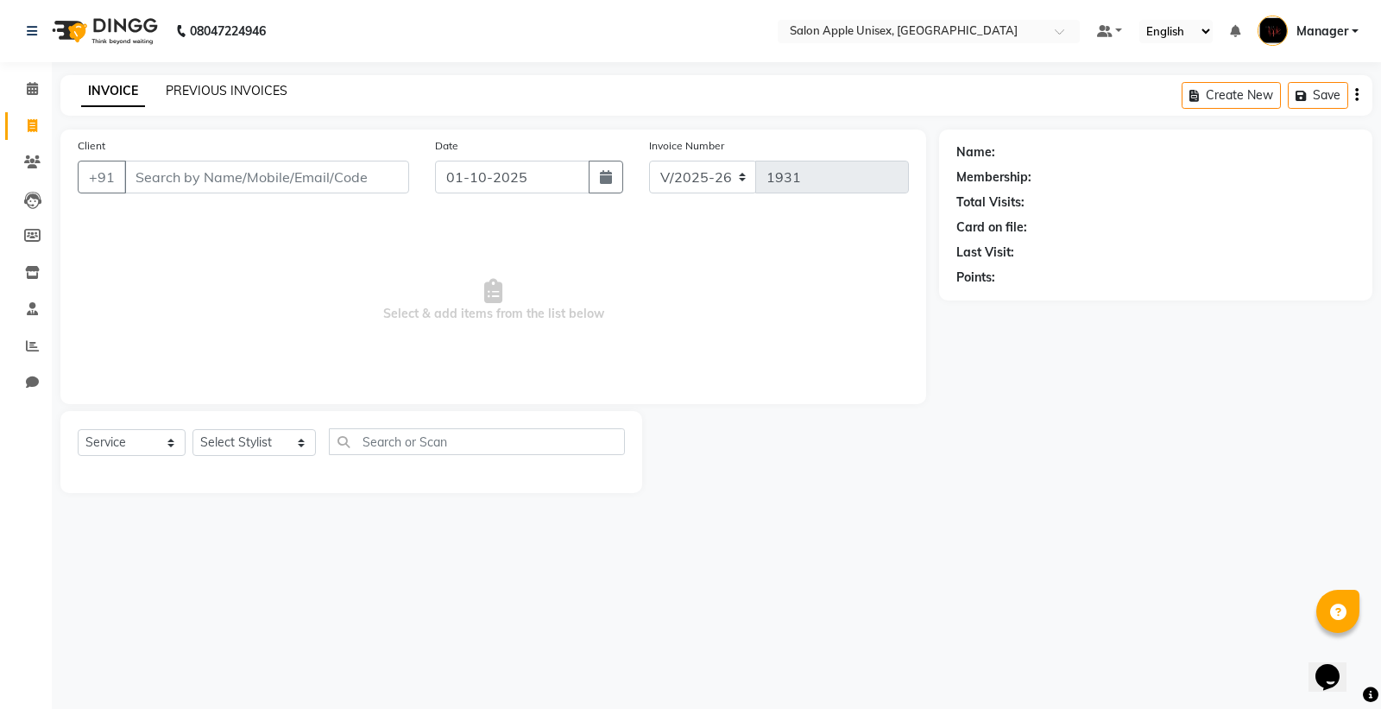
click at [251, 98] on link "PREVIOUS INVOICES" at bounding box center [227, 91] width 122 height 16
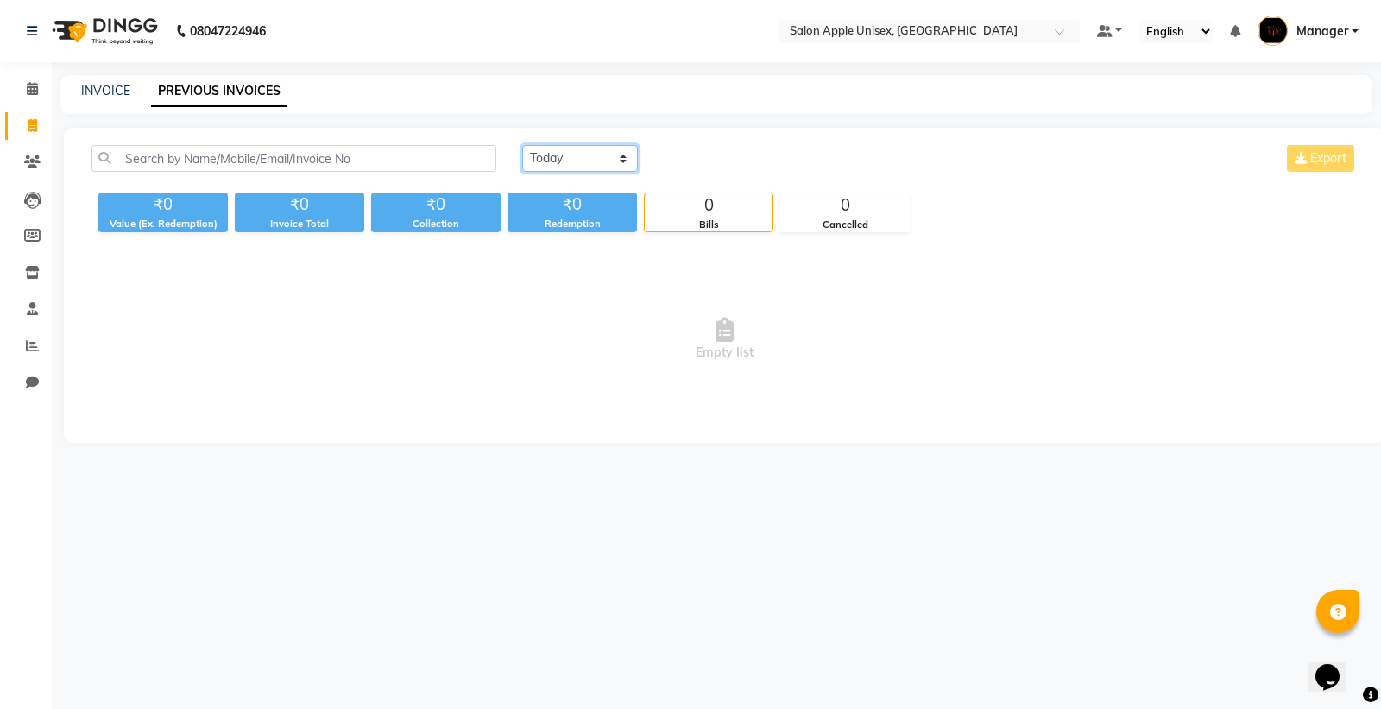
click at [582, 158] on select "[DATE] [DATE] Custom Range" at bounding box center [580, 158] width 116 height 27
select select "[DATE]"
click at [522, 145] on select "[DATE] [DATE] Custom Range" at bounding box center [580, 158] width 116 height 27
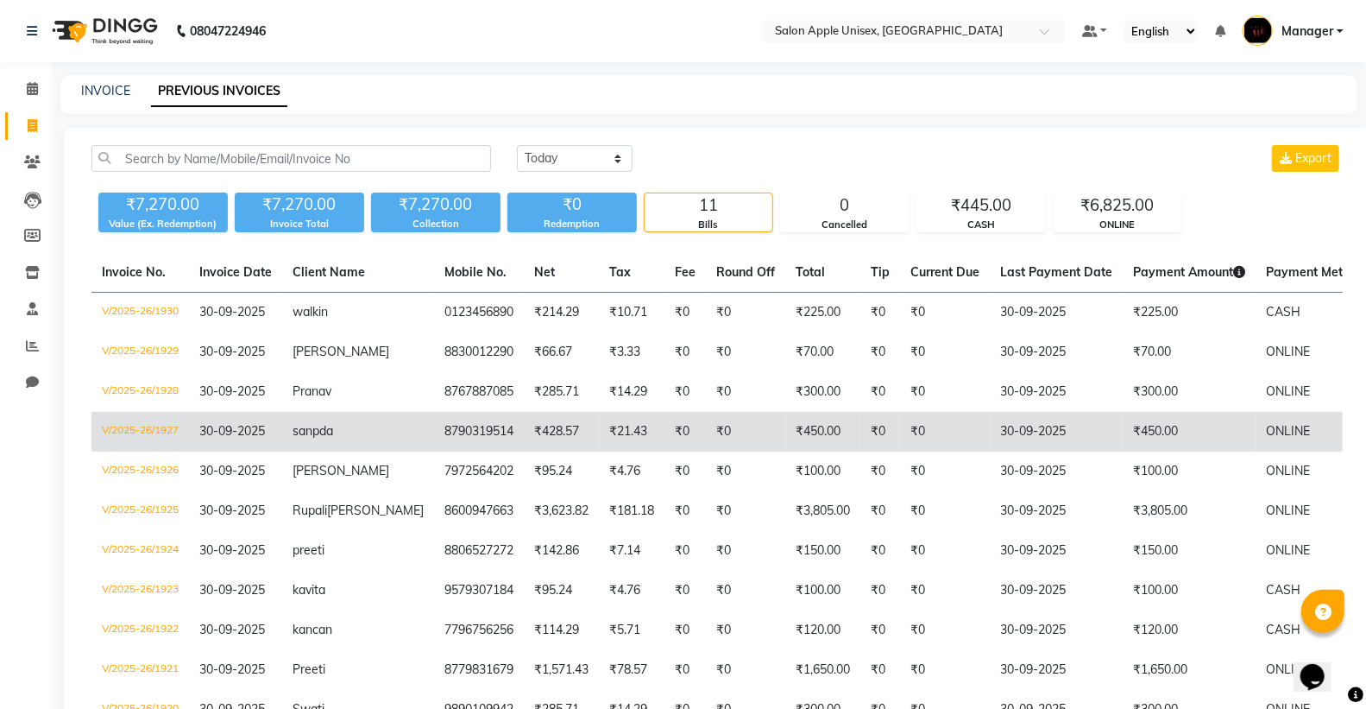
click at [1065, 426] on td "30-09-2025" at bounding box center [1056, 432] width 133 height 40
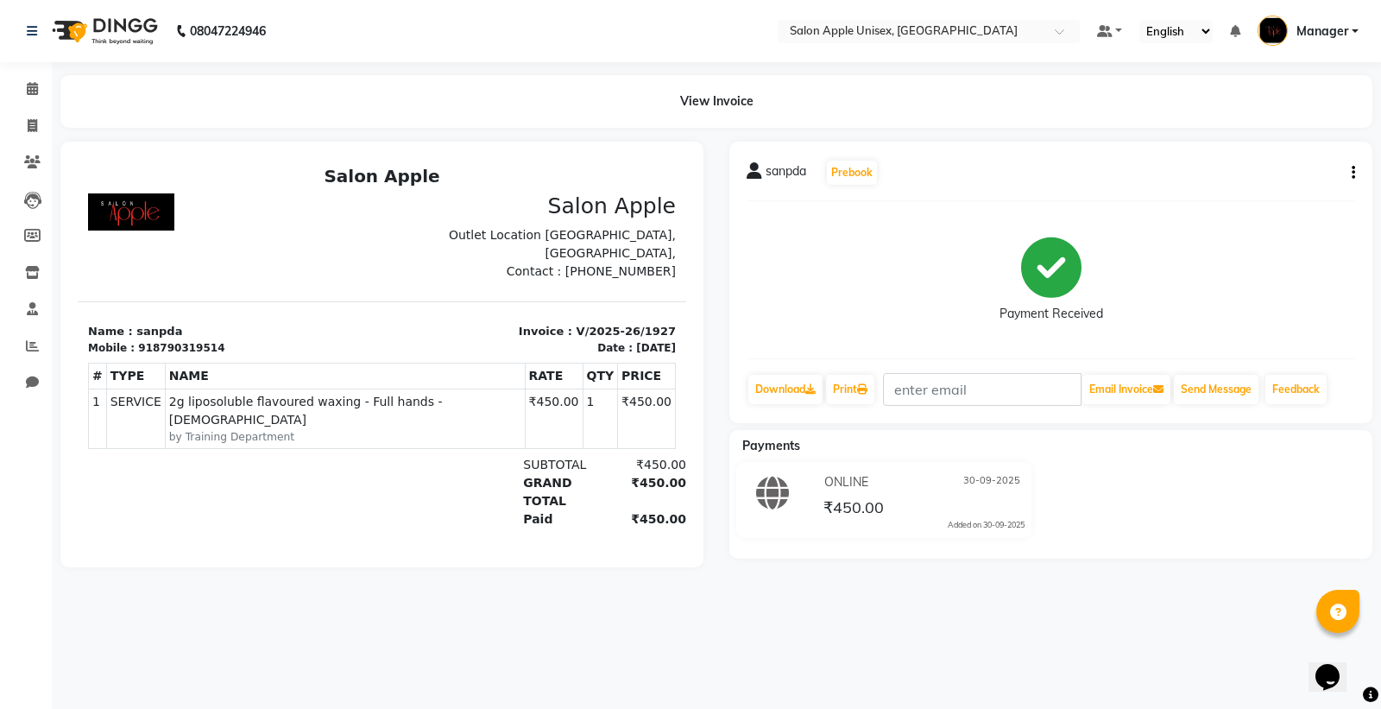
click at [1356, 173] on div "sanpda Prebook Payment Received Download Print Email Invoice Send Message Feedb…" at bounding box center [1050, 282] width 643 height 281
click at [1352, 173] on icon "button" at bounding box center [1353, 173] width 3 height 1
click at [1278, 186] on div "Edit Item Staff" at bounding box center [1267, 184] width 118 height 22
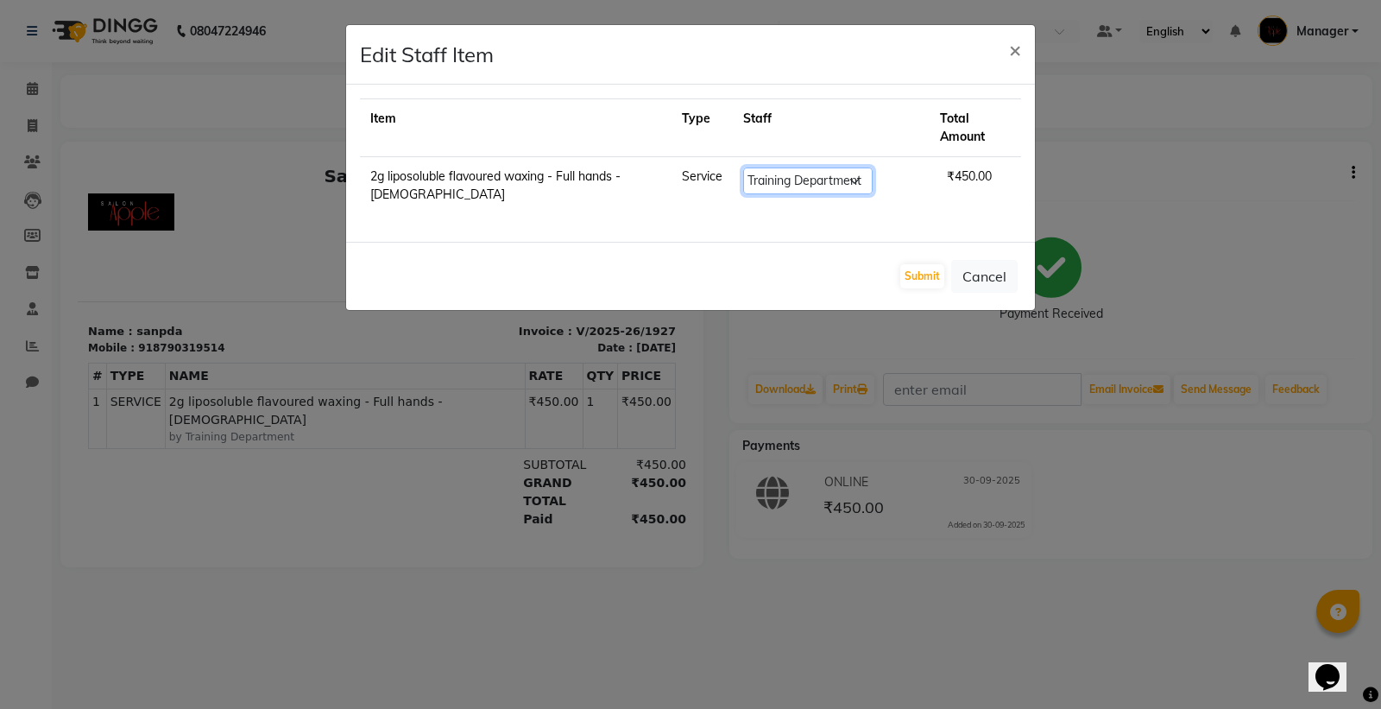
click at [791, 167] on select "Select iftesham pathan Kavita Ruparam Kalor Manager Omkar Sanjay Magar Sarthak …" at bounding box center [807, 180] width 129 height 27
select select "76660"
click at [760, 167] on select "Select iftesham pathan Kavita Ruparam Kalor Manager Omkar Sanjay Magar Sarthak …" at bounding box center [807, 180] width 129 height 27
click at [927, 264] on button "Submit" at bounding box center [922, 276] width 44 height 24
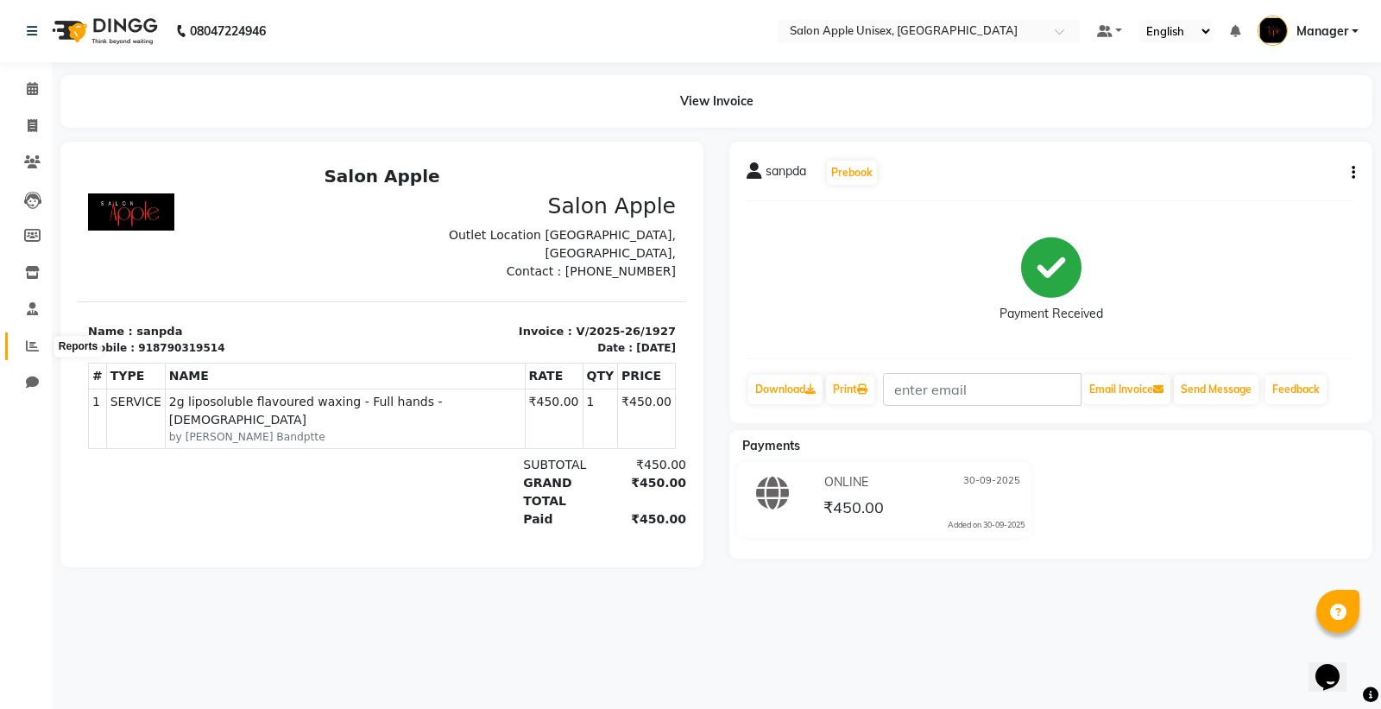
drag, startPoint x: 23, startPoint y: 342, endPoint x: 33, endPoint y: 338, distance: 10.1
click at [27, 343] on span at bounding box center [32, 347] width 30 height 20
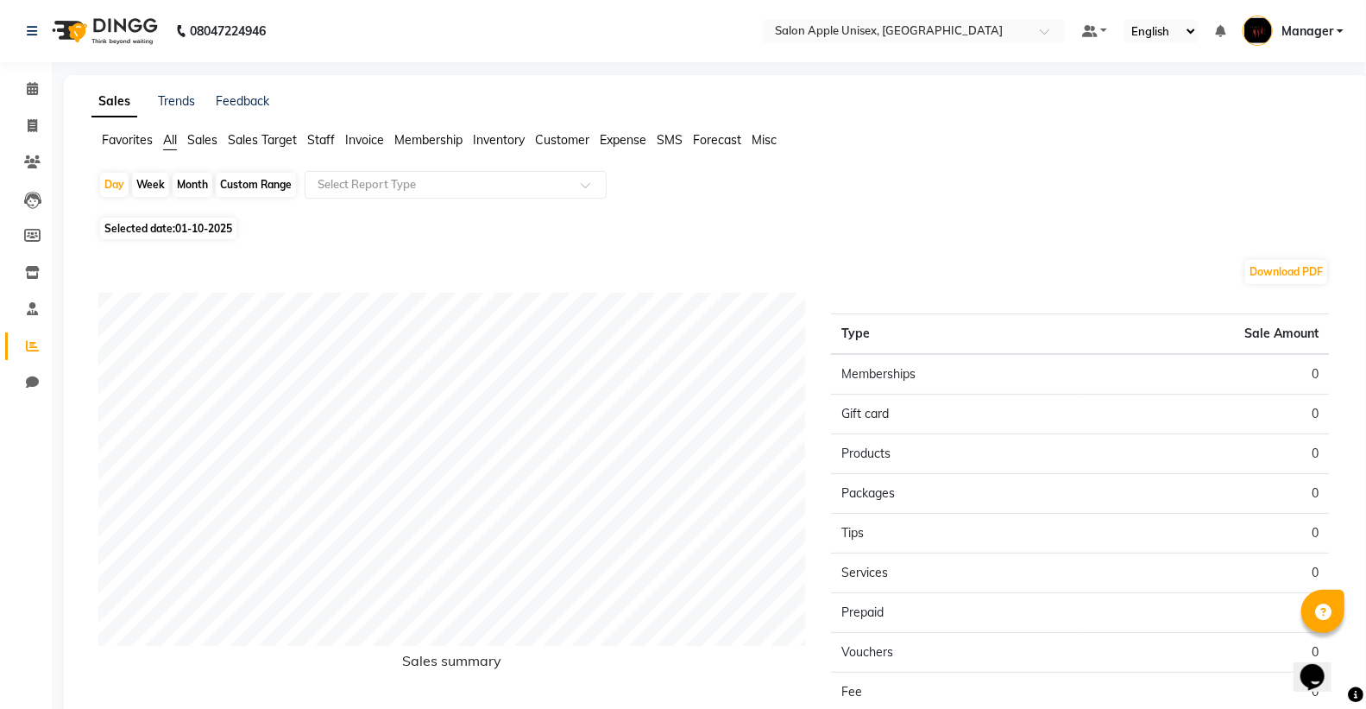
click at [192, 173] on div "Month" at bounding box center [193, 185] width 40 height 24
select select "10"
select select "2025"
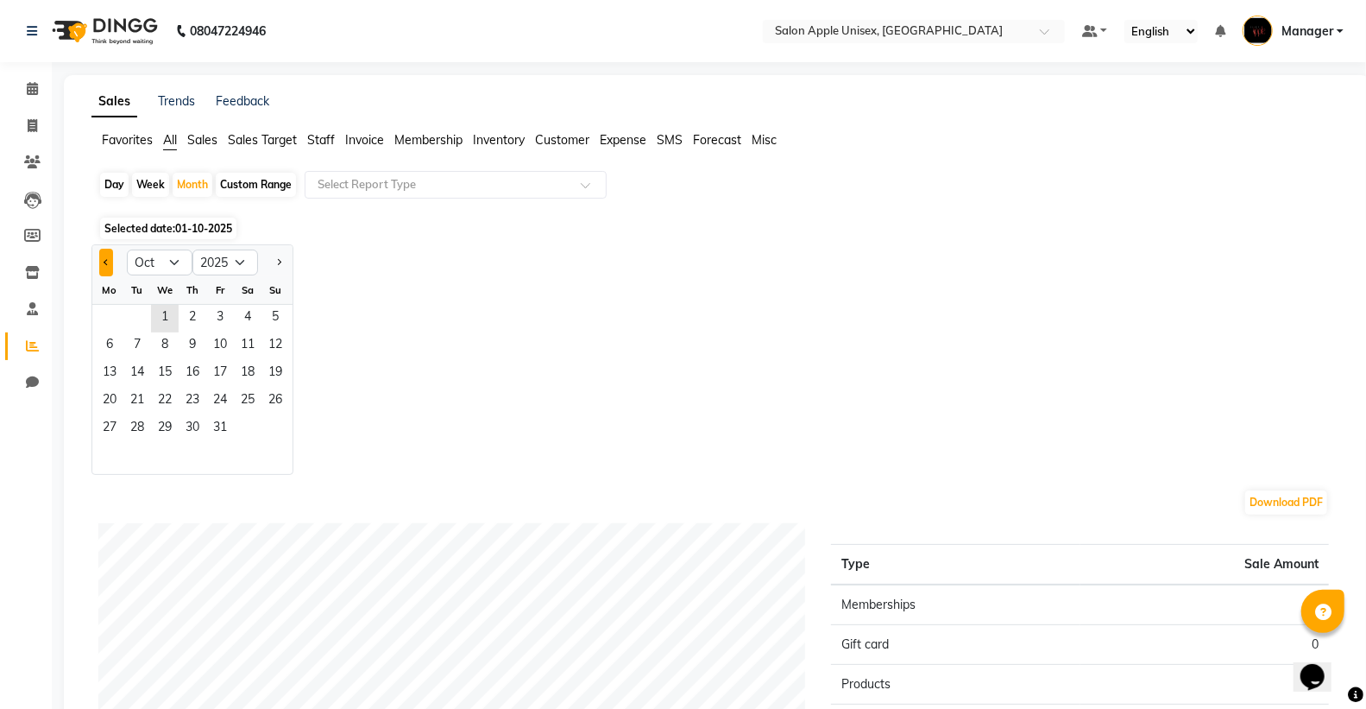
click at [108, 265] on button "Previous month" at bounding box center [106, 263] width 14 height 28
select select "9"
click at [131, 429] on span "30" at bounding box center [137, 429] width 28 height 28
